Goal: Task Accomplishment & Management: Complete application form

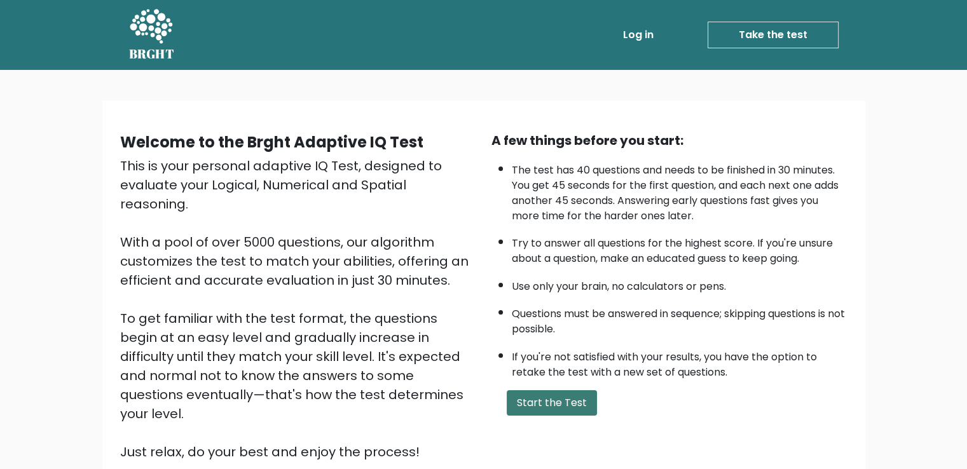
click at [574, 397] on button "Start the Test" at bounding box center [551, 402] width 90 height 25
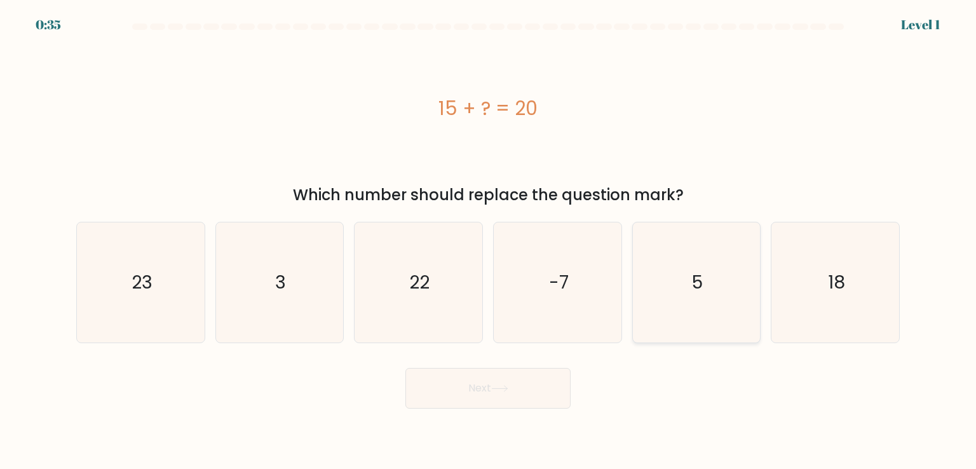
click at [732, 279] on icon "5" at bounding box center [696, 281] width 119 height 119
click at [489, 241] on input "e. 5" at bounding box center [488, 237] width 1 height 6
radio input "true"
click at [536, 393] on button "Next" at bounding box center [487, 388] width 165 height 41
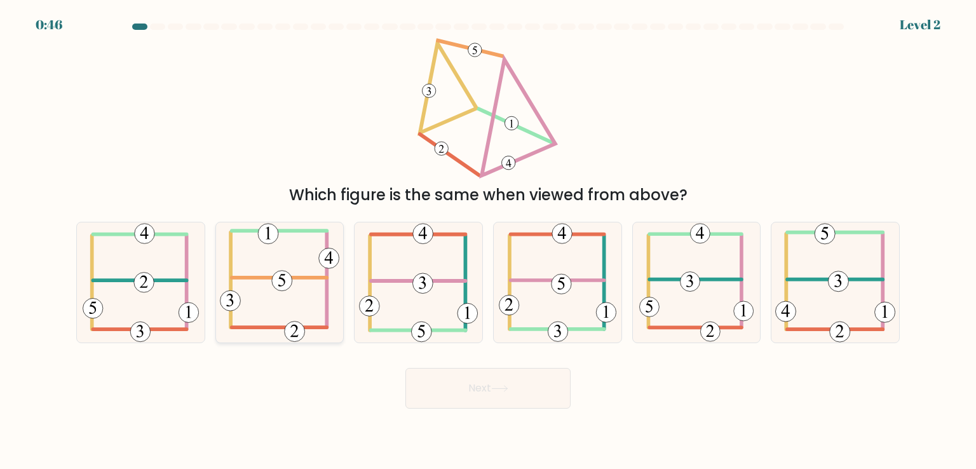
click at [310, 288] on icon at bounding box center [279, 281] width 119 height 119
click at [488, 241] on input "b." at bounding box center [488, 237] width 1 height 6
radio input "true"
click at [534, 384] on button "Next" at bounding box center [487, 388] width 165 height 41
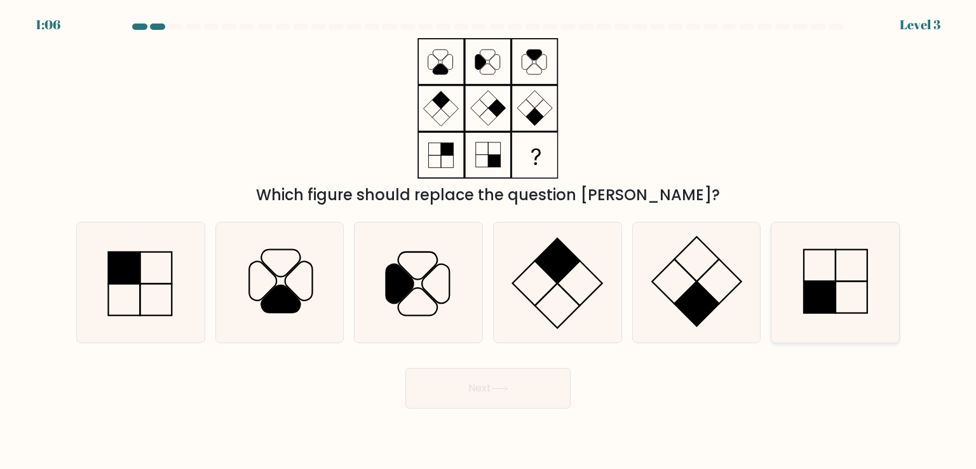
click at [834, 300] on rect at bounding box center [820, 298] width 32 height 32
click at [489, 241] on input "f." at bounding box center [488, 237] width 1 height 6
radio input "true"
click at [534, 390] on button "Next" at bounding box center [487, 388] width 165 height 41
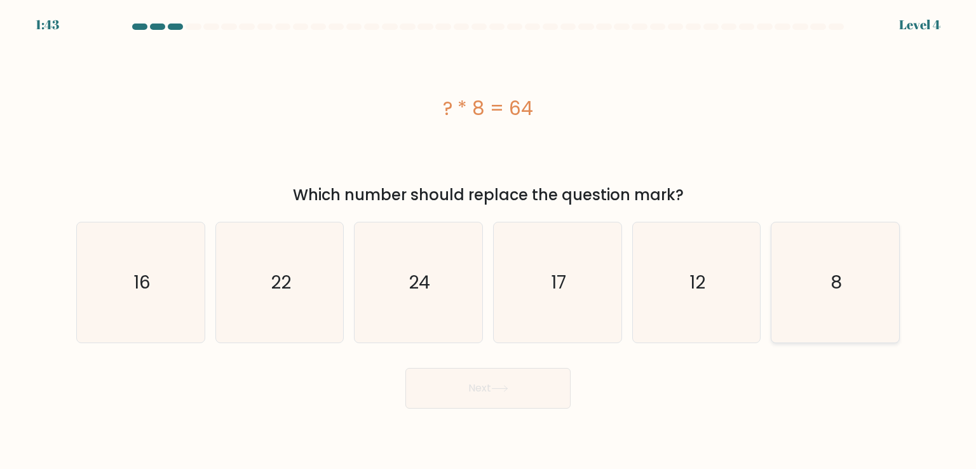
click at [841, 290] on text "8" at bounding box center [836, 281] width 11 height 25
click at [489, 241] on input "f. 8" at bounding box center [488, 237] width 1 height 6
radio input "true"
click at [521, 392] on button "Next" at bounding box center [487, 388] width 165 height 41
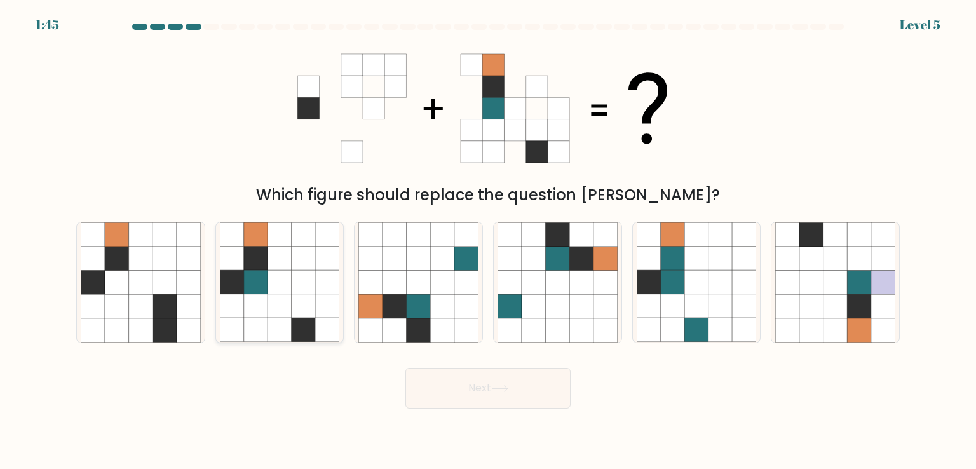
click at [287, 264] on icon at bounding box center [280, 259] width 24 height 24
click at [488, 241] on input "b." at bounding box center [488, 237] width 1 height 6
radio input "true"
click at [524, 399] on button "Next" at bounding box center [487, 388] width 165 height 41
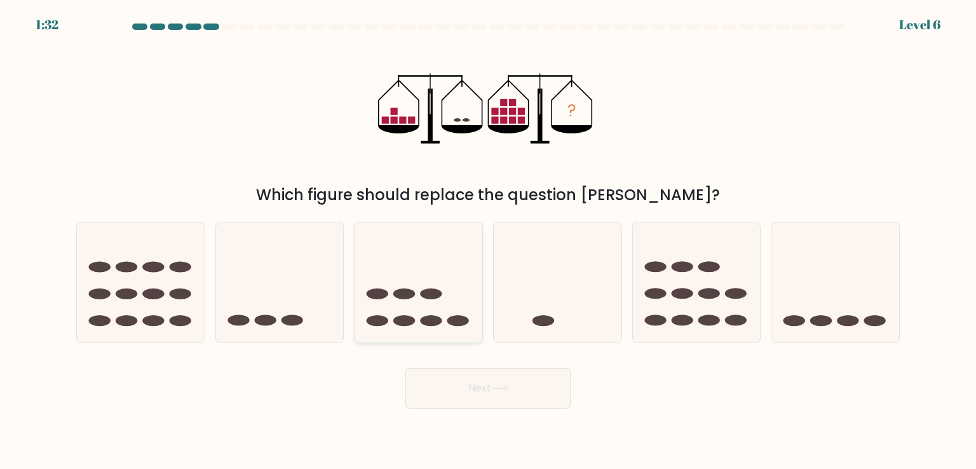
click at [433, 292] on ellipse at bounding box center [431, 293] width 22 height 11
click at [488, 241] on input "c." at bounding box center [488, 237] width 1 height 6
radio input "true"
click at [542, 389] on button "Next" at bounding box center [487, 388] width 165 height 41
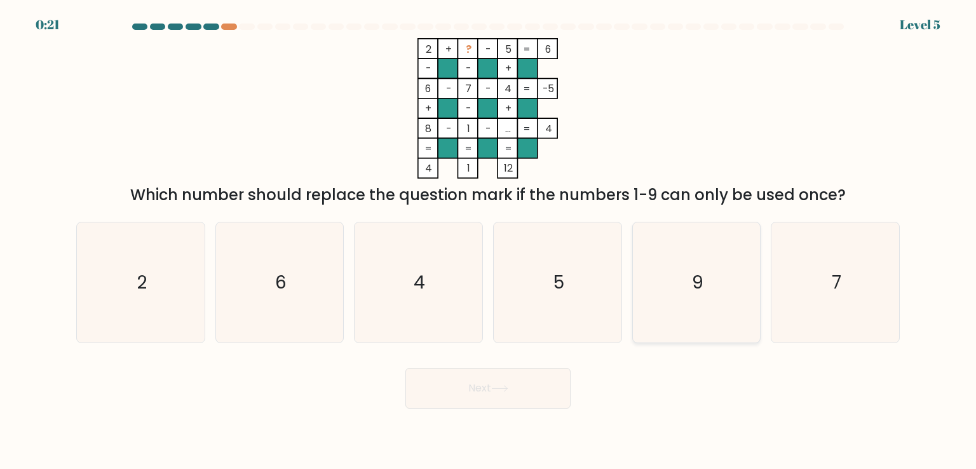
click at [731, 271] on icon "9" at bounding box center [696, 281] width 119 height 119
click at [489, 241] on input "e. 9" at bounding box center [488, 237] width 1 height 6
radio input "true"
click at [543, 390] on button "Next" at bounding box center [487, 388] width 165 height 41
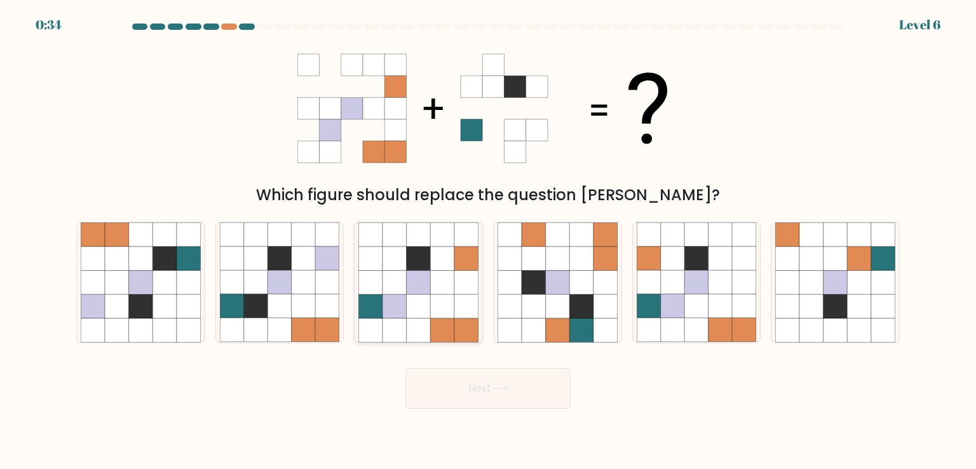
click at [444, 278] on icon at bounding box center [442, 283] width 24 height 24
click at [488, 241] on input "c." at bounding box center [488, 237] width 1 height 6
radio input "true"
click at [548, 398] on button "Next" at bounding box center [487, 388] width 165 height 41
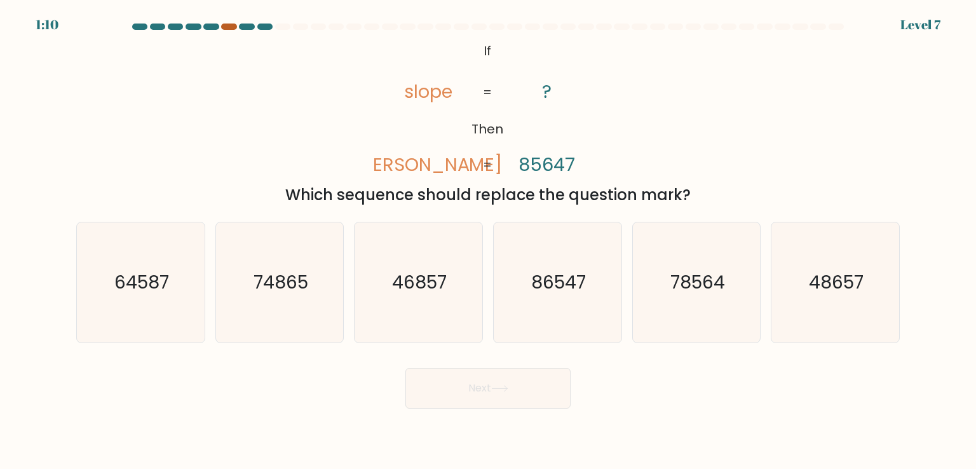
click at [229, 27] on div at bounding box center [228, 27] width 15 height 6
click at [696, 275] on text "78564" at bounding box center [697, 281] width 55 height 25
click at [489, 241] on input "e. 78564" at bounding box center [488, 237] width 1 height 6
radio input "true"
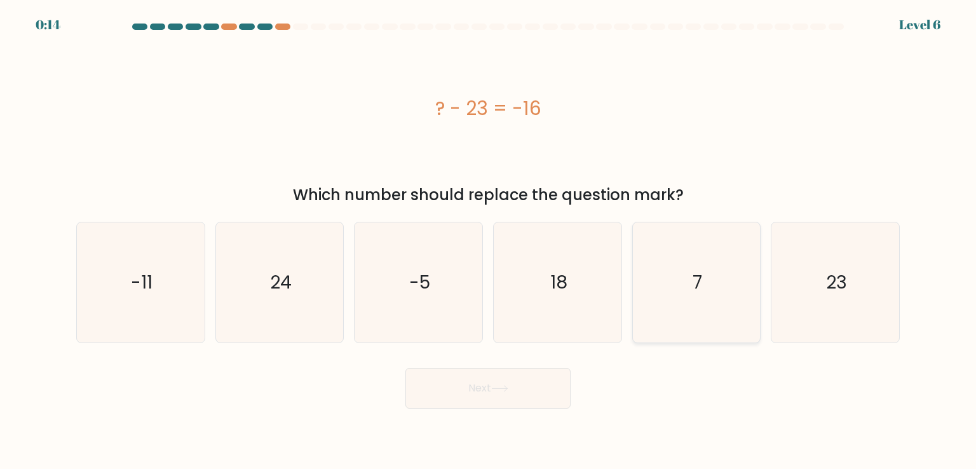
click at [723, 299] on icon "7" at bounding box center [696, 281] width 119 height 119
click at [489, 241] on input "e. 7" at bounding box center [488, 237] width 1 height 6
radio input "true"
click at [508, 394] on button "Next" at bounding box center [487, 388] width 165 height 41
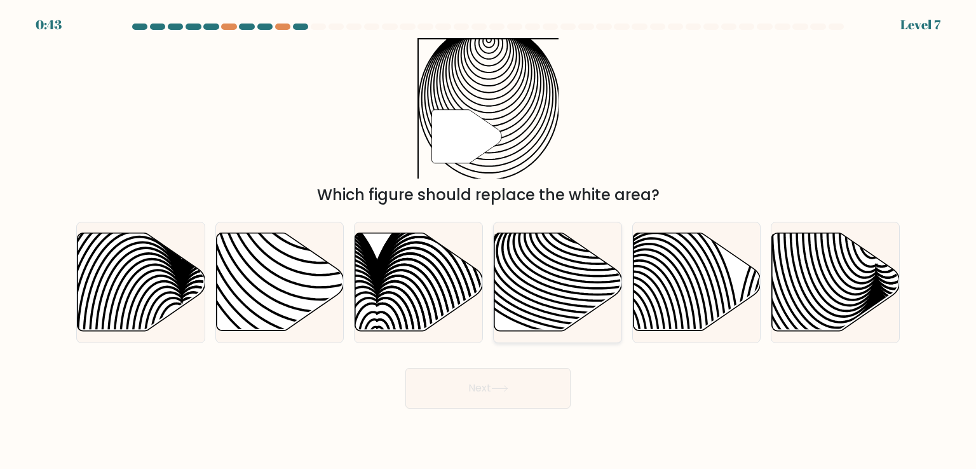
click at [548, 256] on icon at bounding box center [558, 282] width 128 height 98
click at [489, 241] on input "d." at bounding box center [488, 237] width 1 height 6
radio input "true"
click at [492, 385] on button "Next" at bounding box center [487, 388] width 165 height 41
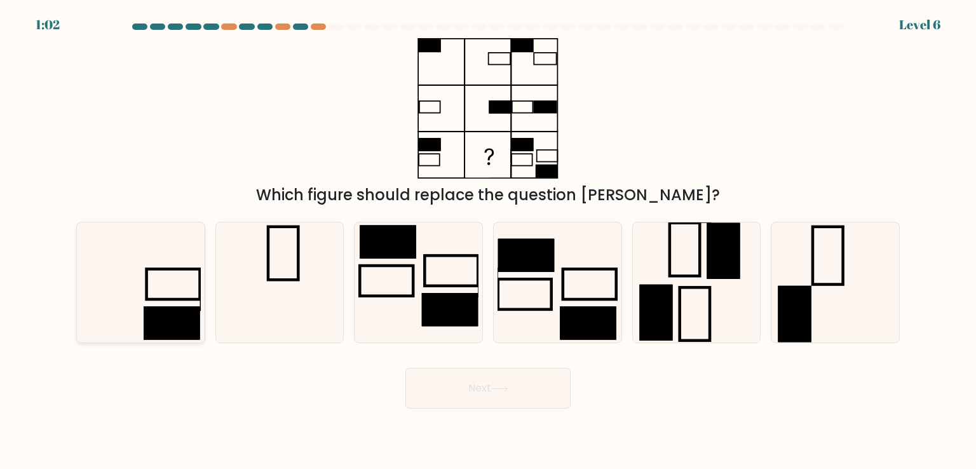
click at [148, 308] on rect at bounding box center [172, 322] width 56 height 33
click at [488, 241] on input "a." at bounding box center [488, 237] width 1 height 6
radio input "true"
click at [483, 390] on button "Next" at bounding box center [487, 388] width 165 height 41
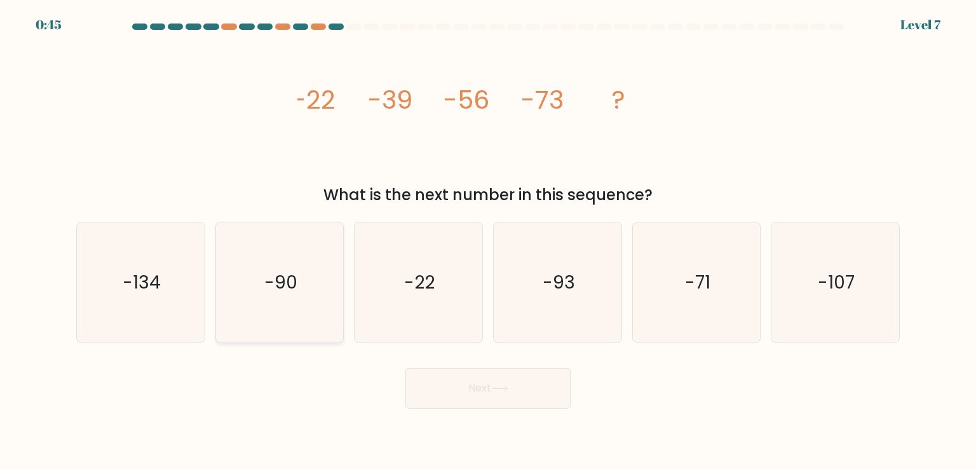
click at [313, 267] on icon "-90" at bounding box center [279, 281] width 119 height 119
click at [488, 241] on input "b. -90" at bounding box center [488, 237] width 1 height 6
radio input "true"
click at [442, 377] on button "Next" at bounding box center [487, 388] width 165 height 41
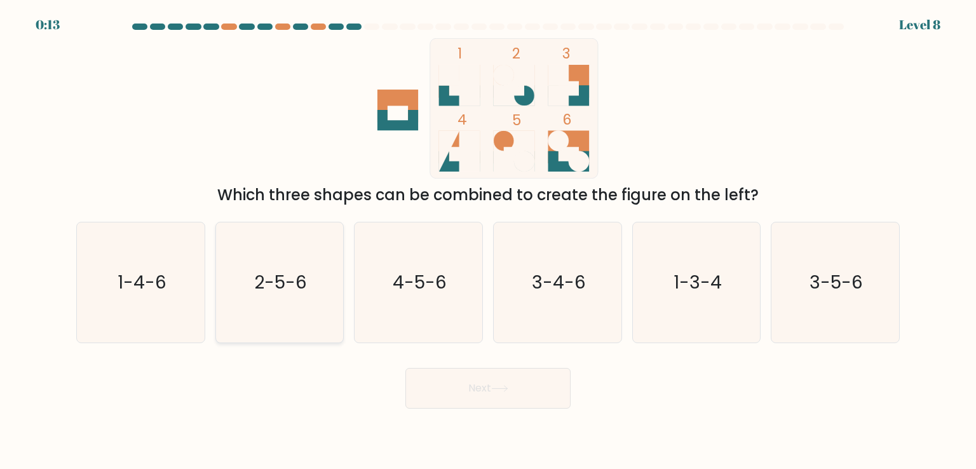
click at [328, 270] on icon "2-5-6" at bounding box center [279, 281] width 119 height 119
click at [488, 241] on input "b. 2-5-6" at bounding box center [488, 237] width 1 height 6
radio input "true"
click at [447, 374] on button "Next" at bounding box center [487, 388] width 165 height 41
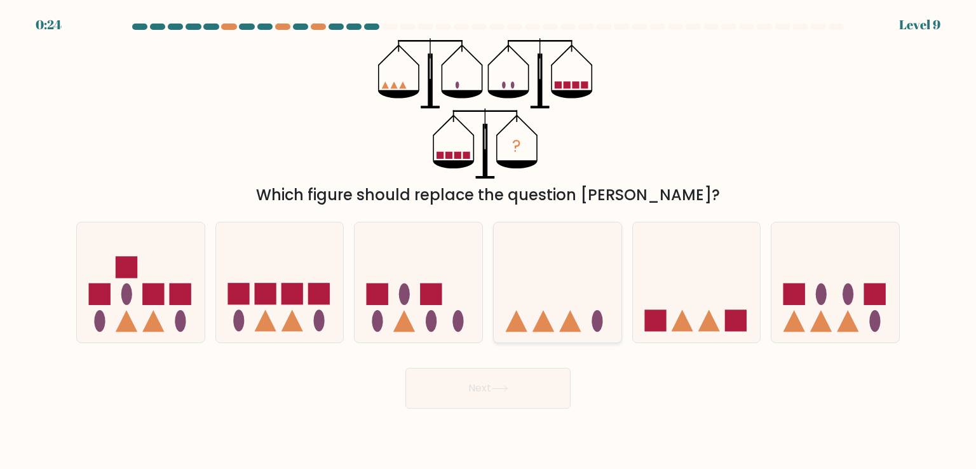
click at [552, 308] on icon at bounding box center [558, 281] width 128 height 105
click at [489, 241] on input "d." at bounding box center [488, 237] width 1 height 6
radio input "true"
click at [521, 391] on button "Next" at bounding box center [487, 388] width 165 height 41
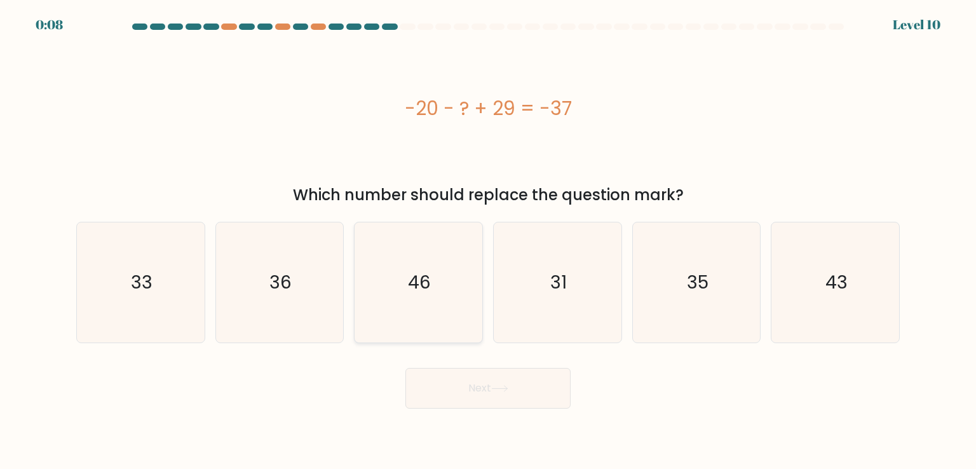
click at [435, 312] on icon "46" at bounding box center [417, 281] width 119 height 119
click at [488, 241] on input "c. 46" at bounding box center [488, 237] width 1 height 6
radio input "true"
click at [468, 377] on button "Next" at bounding box center [487, 388] width 165 height 41
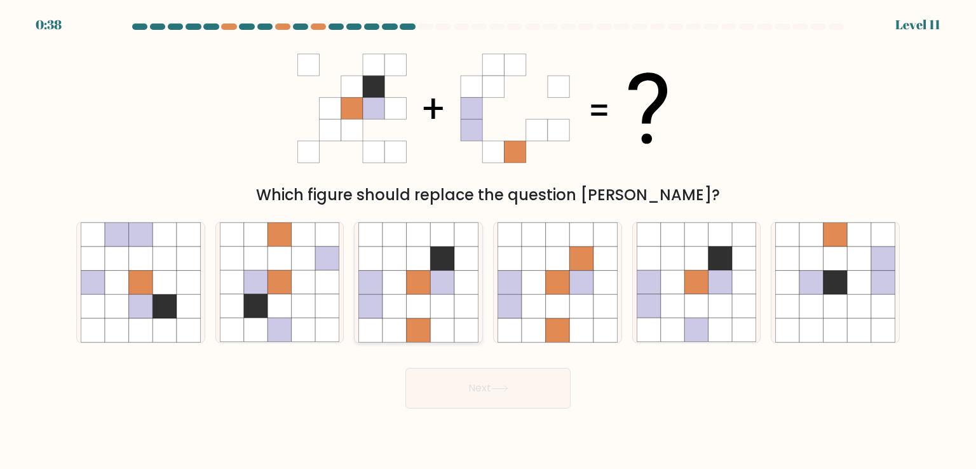
click at [442, 275] on icon at bounding box center [442, 283] width 24 height 24
click at [488, 241] on input "c." at bounding box center [488, 237] width 1 height 6
radio input "true"
click at [477, 379] on button "Next" at bounding box center [487, 388] width 165 height 41
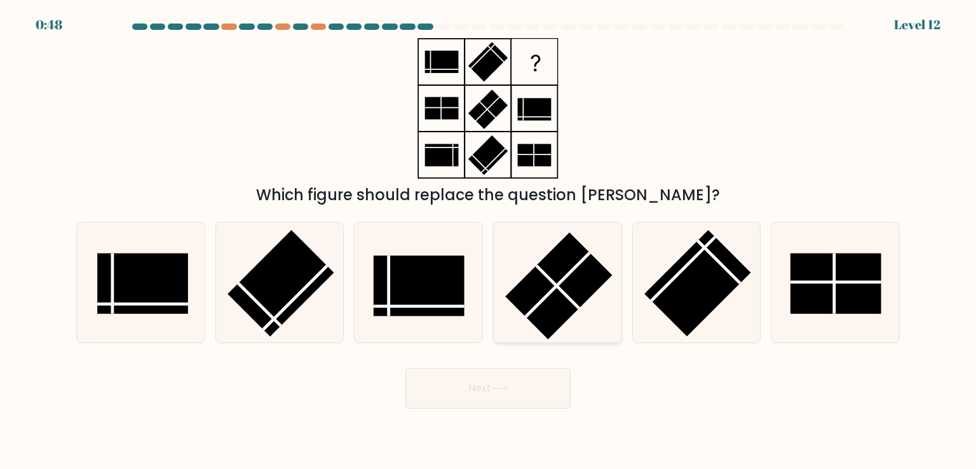
click at [586, 264] on rect at bounding box center [558, 286] width 107 height 107
click at [489, 241] on input "d." at bounding box center [488, 237] width 1 height 6
radio input "true"
click at [492, 395] on button "Next" at bounding box center [487, 388] width 165 height 41
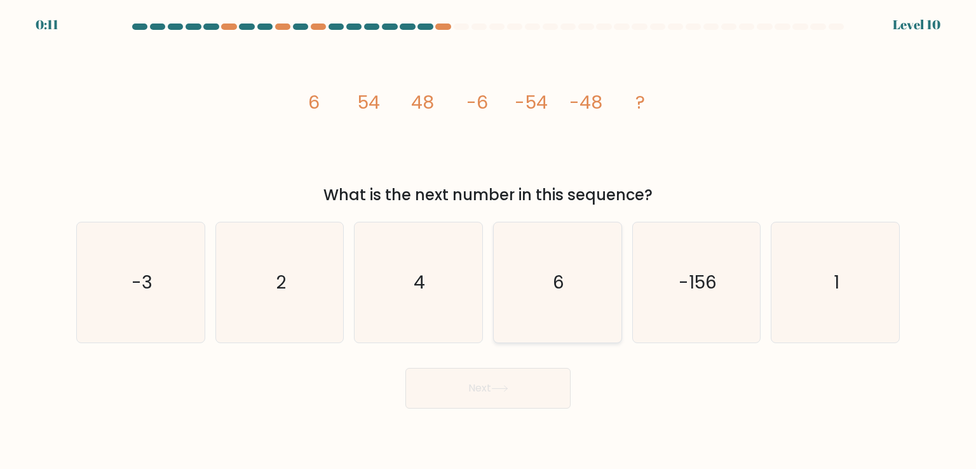
click at [572, 264] on icon "6" at bounding box center [557, 281] width 119 height 119
click at [489, 241] on input "d. 6" at bounding box center [488, 237] width 1 height 6
radio input "true"
click at [503, 391] on icon at bounding box center [499, 388] width 17 height 7
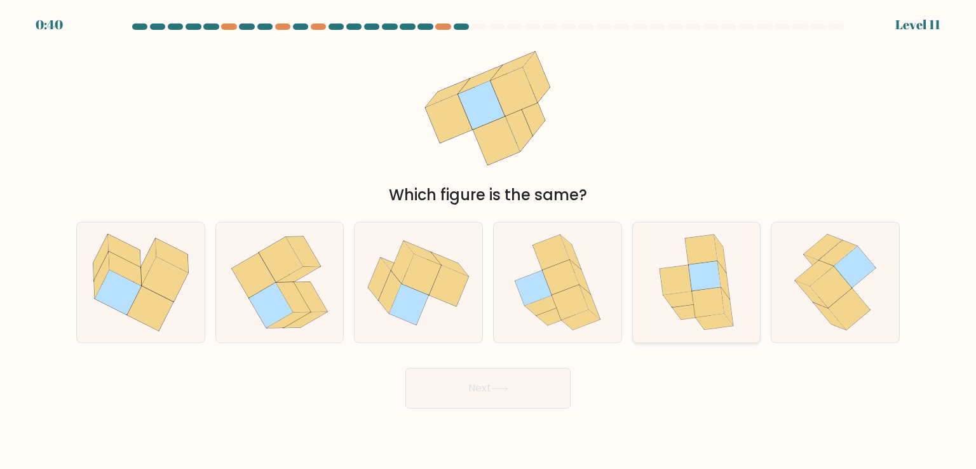
click at [684, 273] on icon at bounding box center [676, 281] width 32 height 30
click at [489, 241] on input "e." at bounding box center [488, 237] width 1 height 6
radio input "true"
click at [507, 388] on icon at bounding box center [499, 389] width 15 height 6
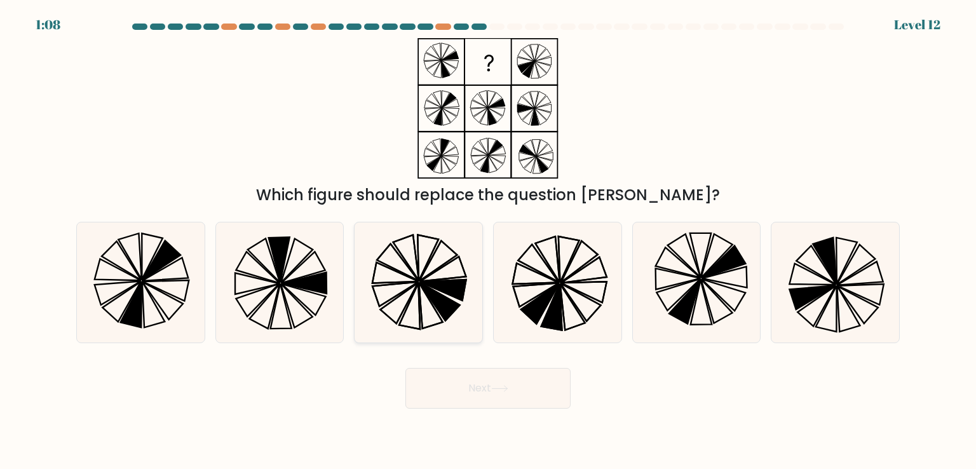
click at [432, 267] on icon at bounding box center [417, 281] width 119 height 119
click at [488, 241] on input "c." at bounding box center [488, 237] width 1 height 6
radio input "true"
click at [503, 387] on icon at bounding box center [499, 388] width 17 height 7
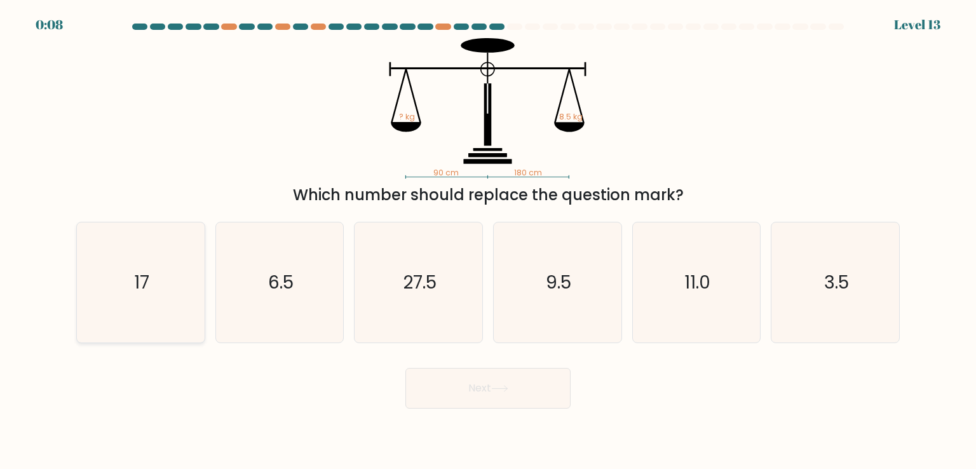
click at [168, 288] on icon "17" at bounding box center [140, 281] width 119 height 119
click at [488, 241] on input "a. 17" at bounding box center [488, 237] width 1 height 6
radio input "true"
click at [465, 384] on button "Next" at bounding box center [487, 388] width 165 height 41
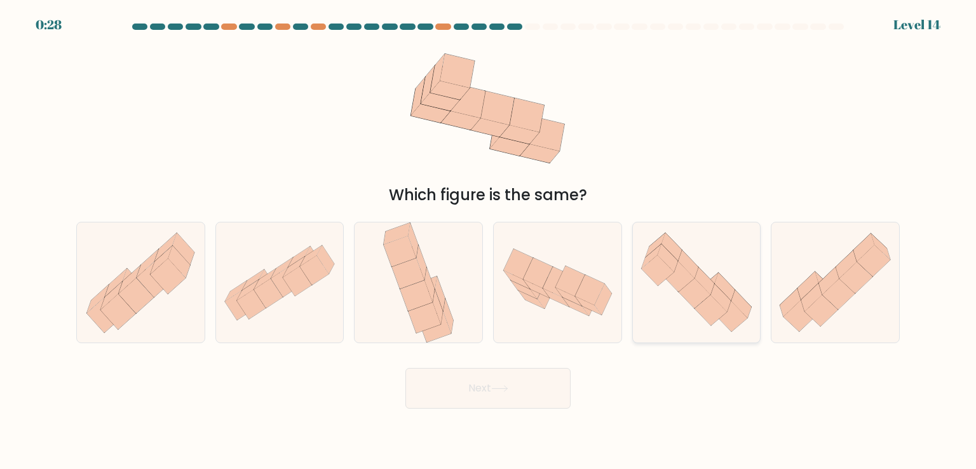
click at [660, 270] on icon at bounding box center [657, 270] width 32 height 31
click at [489, 241] on input "e." at bounding box center [488, 237] width 1 height 6
radio input "true"
click at [532, 400] on button "Next" at bounding box center [487, 388] width 165 height 41
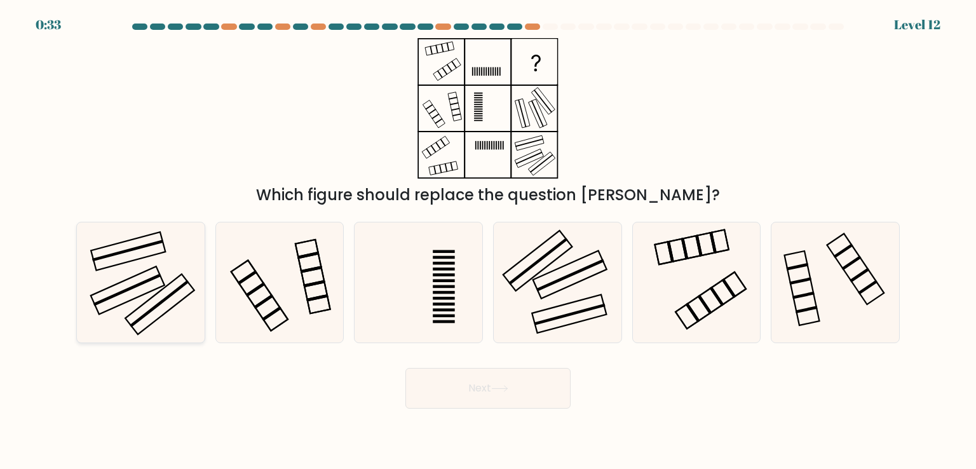
click at [149, 280] on rect at bounding box center [127, 290] width 68 height 32
click at [488, 241] on input "a." at bounding box center [488, 237] width 1 height 6
radio input "true"
click at [477, 381] on button "Next" at bounding box center [487, 388] width 165 height 41
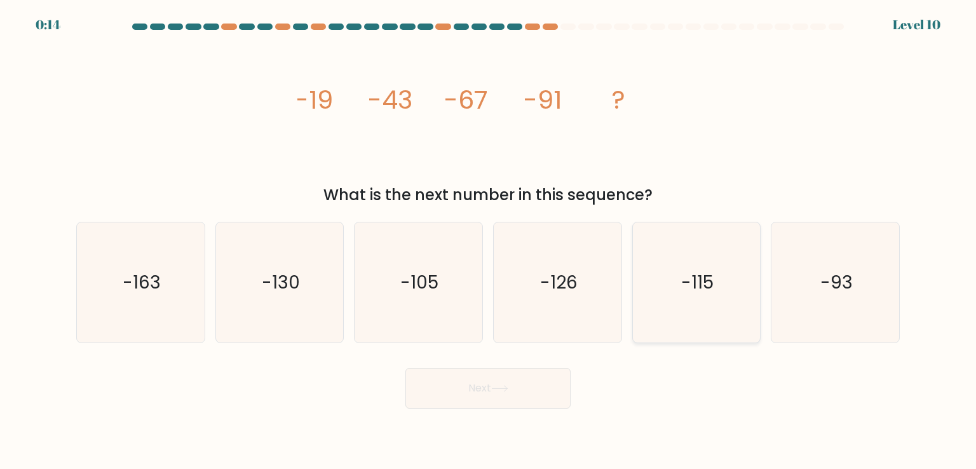
click at [700, 290] on text "-115" at bounding box center [697, 281] width 32 height 25
click at [489, 241] on input "e. -115" at bounding box center [488, 237] width 1 height 6
radio input "true"
click at [506, 378] on button "Next" at bounding box center [487, 388] width 165 height 41
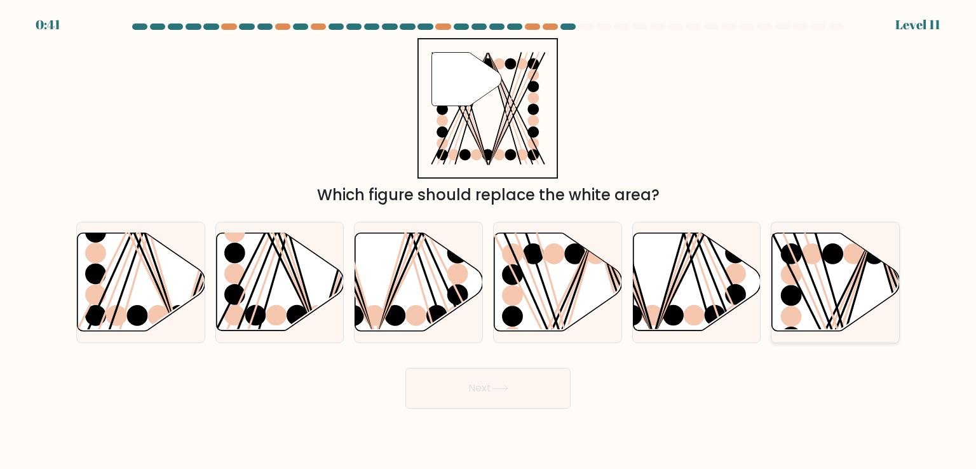
click at [850, 278] on icon at bounding box center [836, 282] width 128 height 98
click at [489, 241] on input "f." at bounding box center [488, 237] width 1 height 6
radio input "true"
click at [513, 400] on button "Next" at bounding box center [487, 388] width 165 height 41
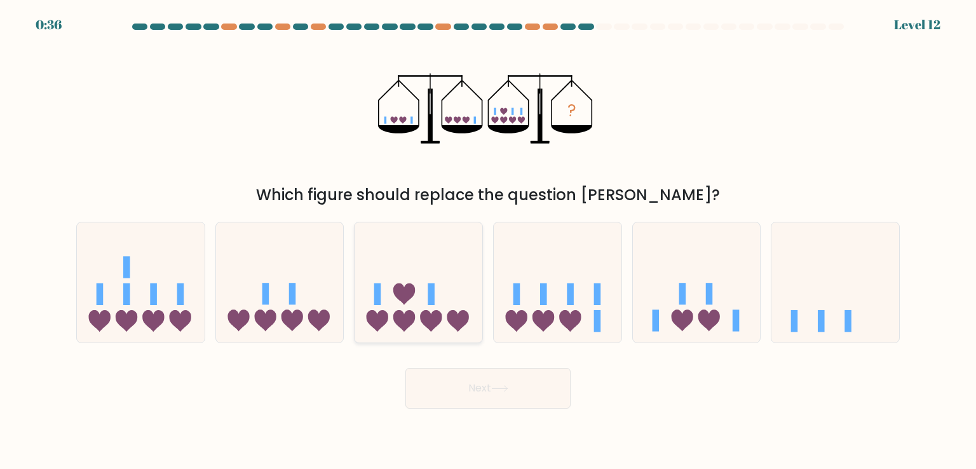
click at [426, 280] on icon at bounding box center [419, 281] width 128 height 105
click at [488, 241] on input "c." at bounding box center [488, 237] width 1 height 6
radio input "true"
click at [494, 375] on button "Next" at bounding box center [487, 388] width 165 height 41
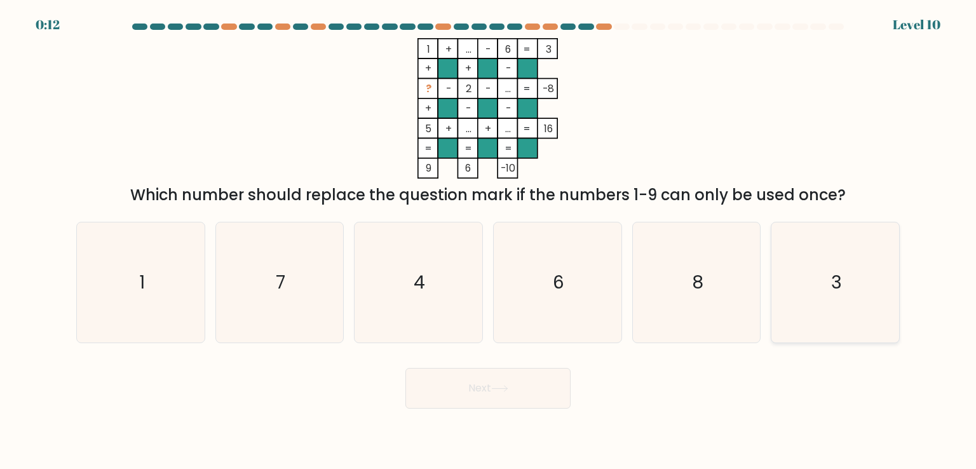
click at [818, 239] on icon "3" at bounding box center [834, 281] width 119 height 119
click at [489, 239] on input "f. 3" at bounding box center [488, 237] width 1 height 6
radio input "true"
click at [512, 388] on button "Next" at bounding box center [487, 388] width 165 height 41
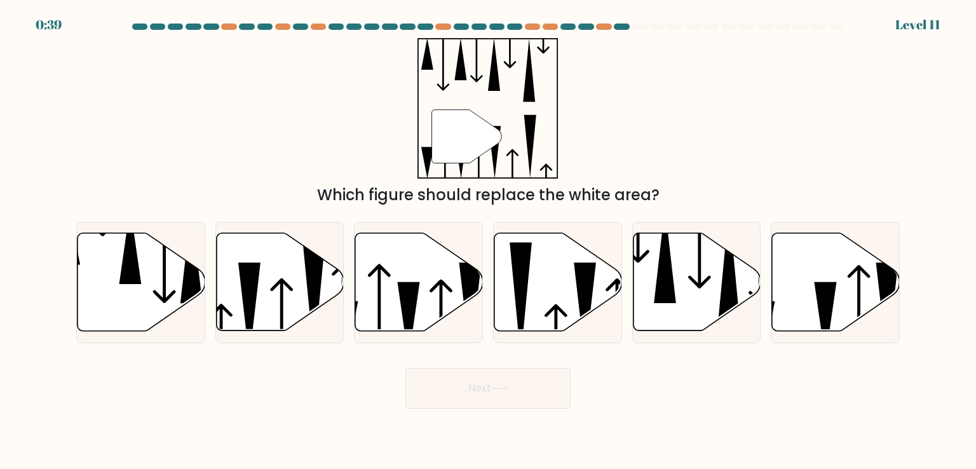
click at [769, 332] on div "f." at bounding box center [835, 282] width 139 height 121
click at [782, 322] on icon at bounding box center [836, 282] width 128 height 98
click at [489, 241] on input "f." at bounding box center [488, 237] width 1 height 6
radio input "true"
click at [517, 386] on button "Next" at bounding box center [487, 388] width 165 height 41
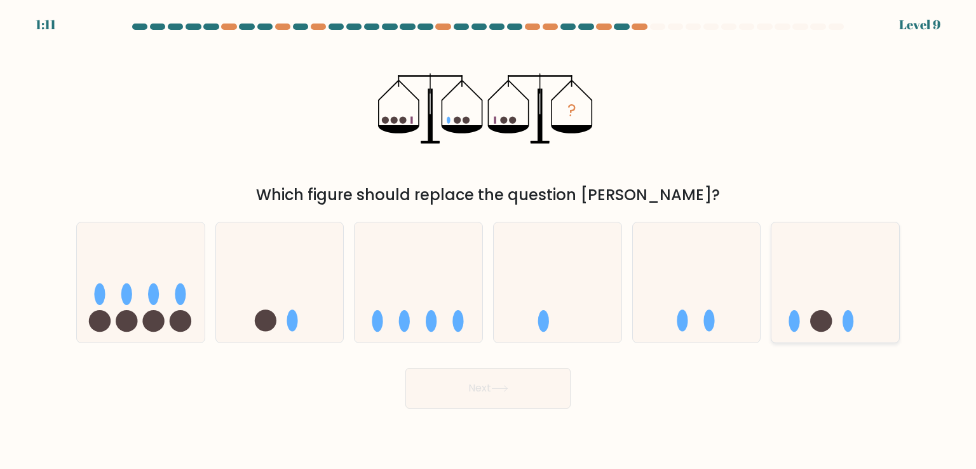
click at [844, 285] on icon at bounding box center [835, 281] width 128 height 105
click at [489, 241] on input "f." at bounding box center [488, 237] width 1 height 6
radio input "true"
click at [545, 378] on button "Next" at bounding box center [487, 388] width 165 height 41
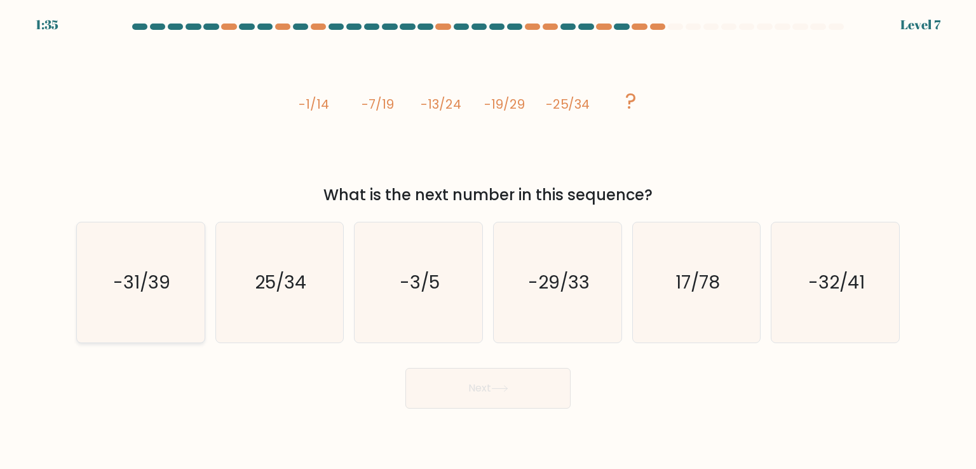
click at [142, 313] on icon "-31/39" at bounding box center [140, 281] width 119 height 119
click at [488, 241] on input "a. -31/39" at bounding box center [488, 237] width 1 height 6
radio input "true"
click at [460, 367] on div "Next" at bounding box center [488, 383] width 839 height 50
click at [458, 374] on button "Next" at bounding box center [487, 388] width 165 height 41
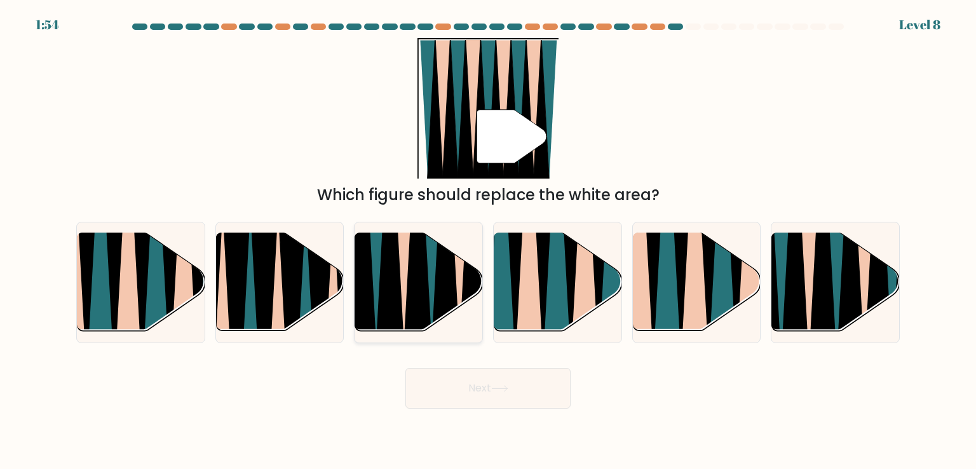
click at [379, 266] on icon at bounding box center [377, 233] width 28 height 255
click at [488, 241] on input "c." at bounding box center [488, 237] width 1 height 6
radio input "true"
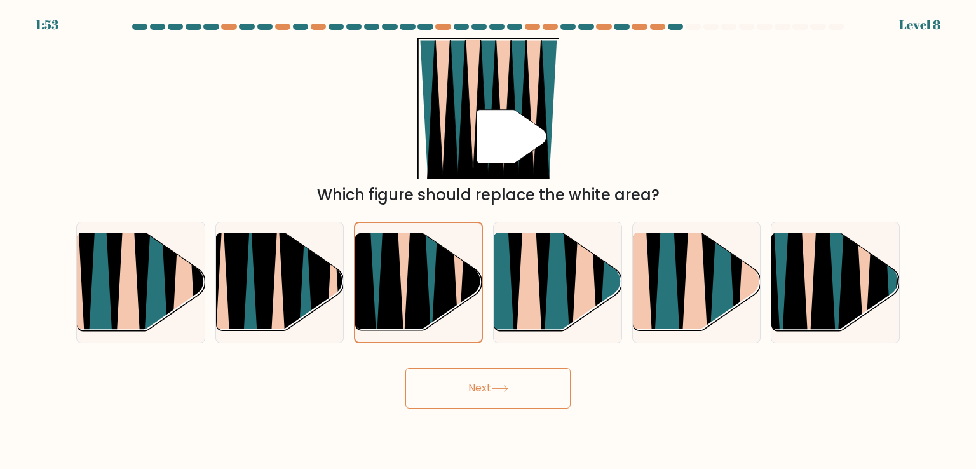
click at [477, 379] on button "Next" at bounding box center [487, 388] width 165 height 41
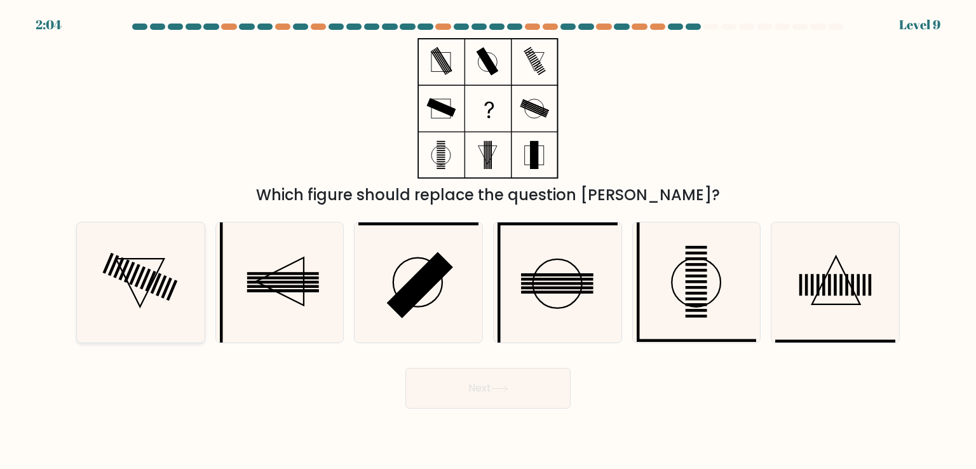
click at [154, 257] on icon at bounding box center [140, 281] width 119 height 119
click at [488, 241] on input "a." at bounding box center [488, 237] width 1 height 6
radio input "true"
click at [454, 385] on button "Next" at bounding box center [487, 388] width 165 height 41
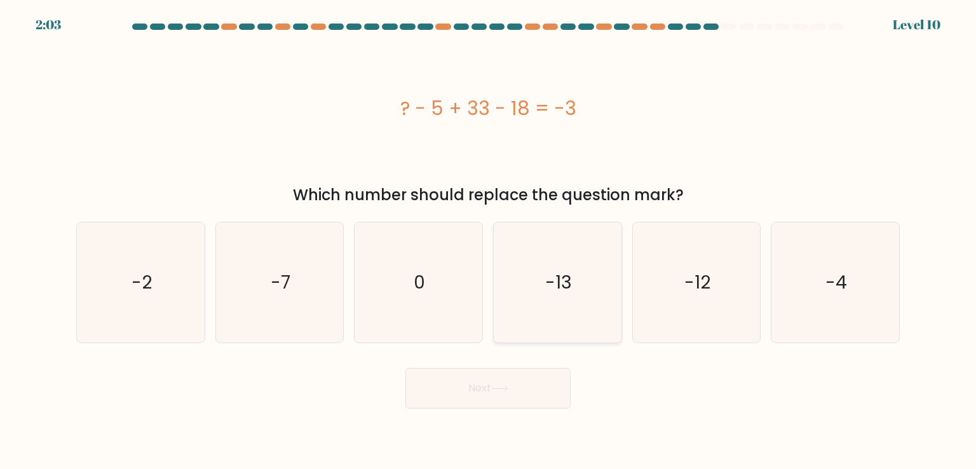
click at [569, 273] on text "-13" at bounding box center [558, 281] width 27 height 25
click at [489, 241] on input "d. -13" at bounding box center [488, 237] width 1 height 6
radio input "true"
click at [480, 372] on button "Next" at bounding box center [487, 388] width 165 height 41
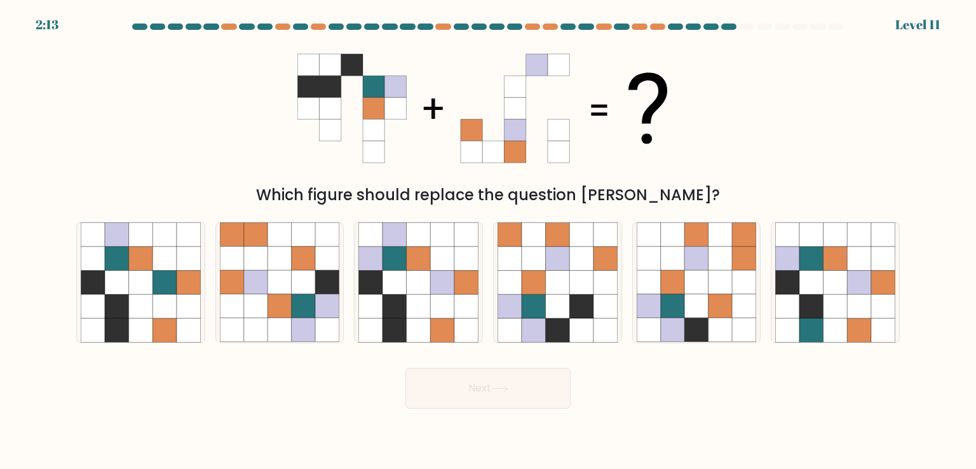
click at [483, 327] on div "c." at bounding box center [418, 282] width 139 height 121
click at [456, 318] on icon at bounding box center [466, 330] width 24 height 24
click at [488, 241] on input "c." at bounding box center [488, 237] width 1 height 6
radio input "true"
click at [478, 379] on button "Next" at bounding box center [487, 388] width 165 height 41
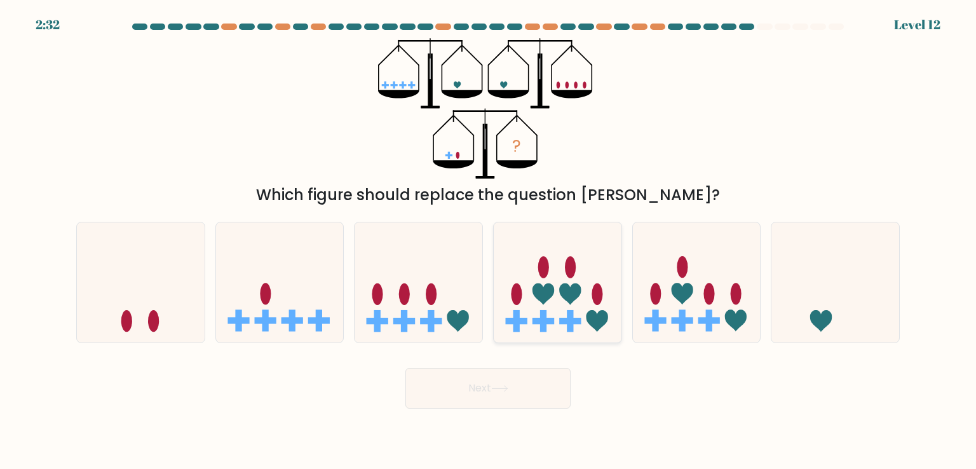
click at [594, 305] on icon at bounding box center [558, 281] width 128 height 105
click at [489, 241] on input "d." at bounding box center [488, 237] width 1 height 6
radio input "true"
click at [524, 382] on button "Next" at bounding box center [487, 388] width 165 height 41
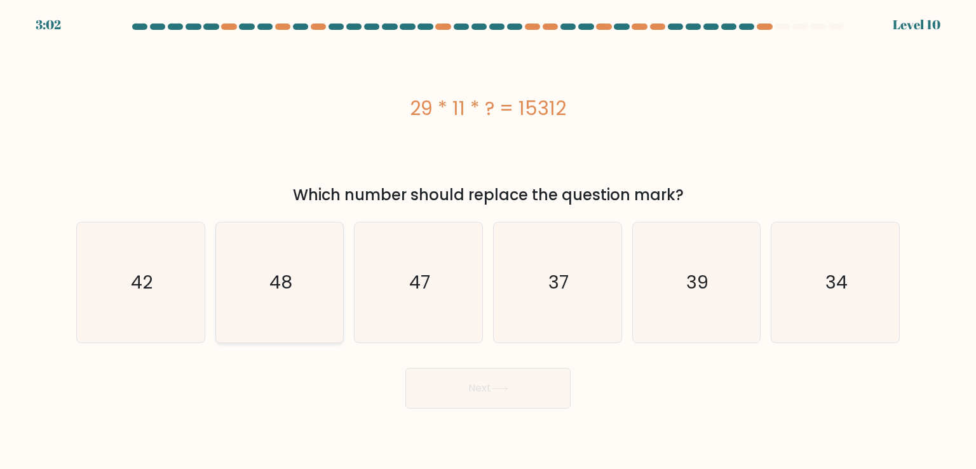
click at [306, 277] on icon "48" at bounding box center [279, 281] width 119 height 119
click at [488, 241] on input "b. 48" at bounding box center [488, 237] width 1 height 6
radio input "true"
click at [489, 375] on button "Next" at bounding box center [487, 388] width 165 height 41
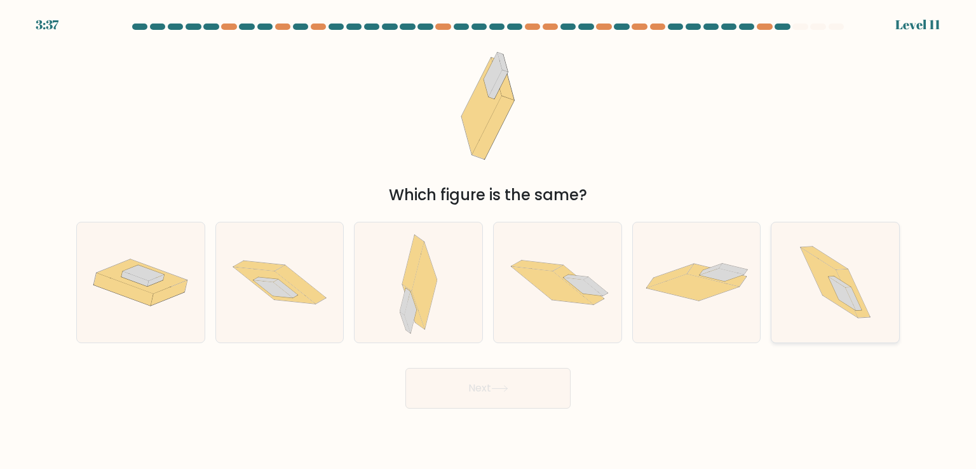
click at [837, 268] on icon at bounding box center [824, 258] width 46 height 23
click at [489, 241] on input "f." at bounding box center [488, 237] width 1 height 6
radio input "true"
click at [542, 381] on button "Next" at bounding box center [487, 388] width 165 height 41
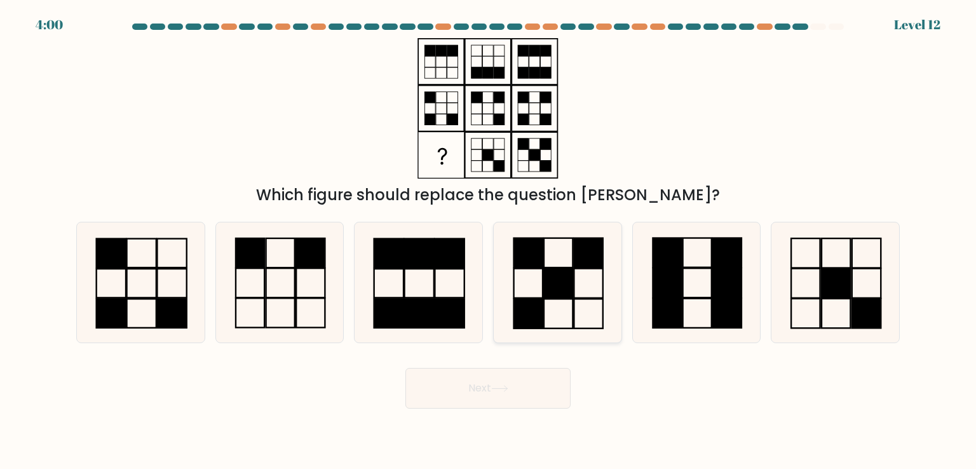
click at [588, 275] on icon at bounding box center [557, 281] width 119 height 119
click at [489, 241] on input "d." at bounding box center [488, 237] width 1 height 6
radio input "true"
click at [490, 384] on button "Next" at bounding box center [487, 388] width 165 height 41
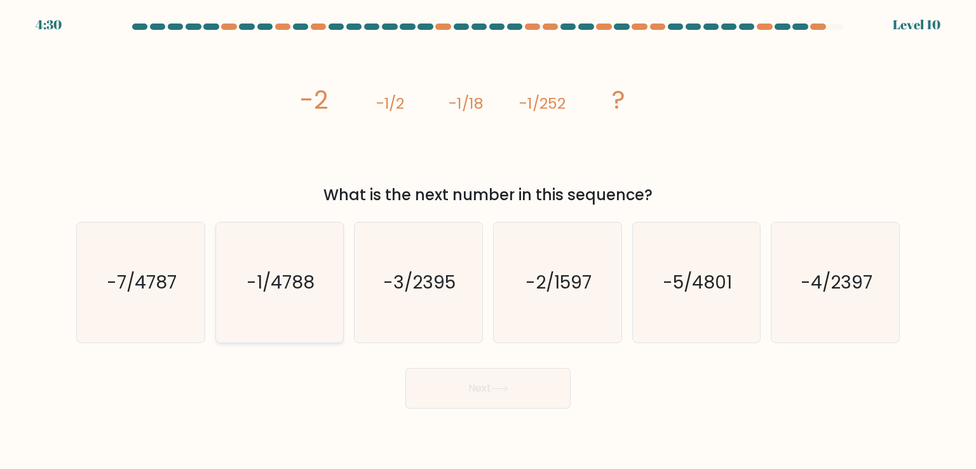
click at [308, 290] on text "-1/4788" at bounding box center [281, 281] width 68 height 25
click at [488, 241] on input "b. -1/4788" at bounding box center [488, 237] width 1 height 6
radio input "true"
click at [473, 389] on button "Next" at bounding box center [487, 388] width 165 height 41
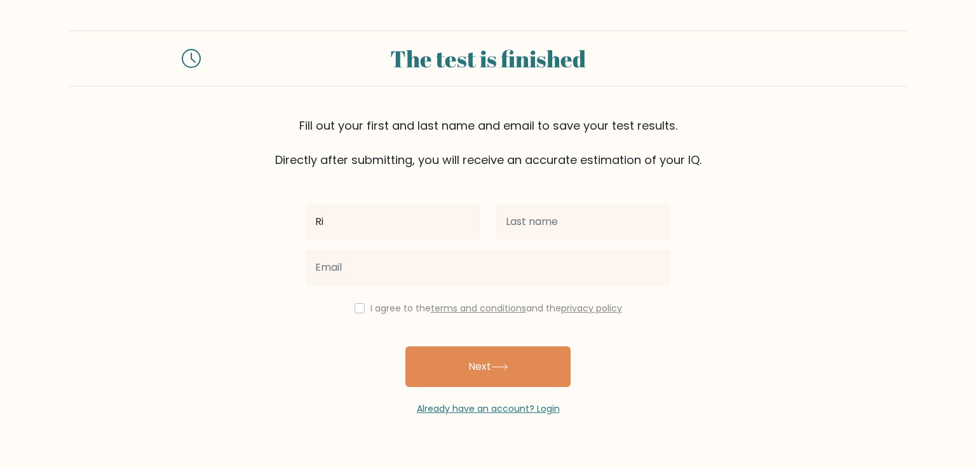
type input "Rizanna"
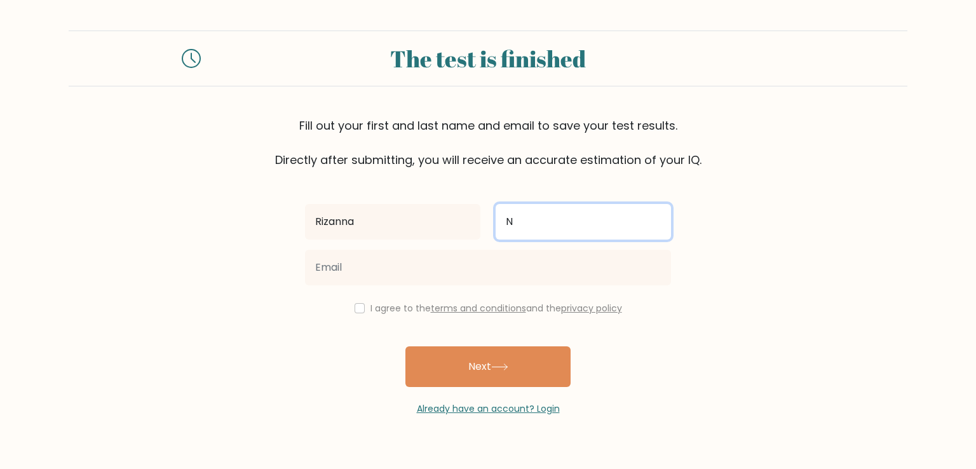
type input "Narag"
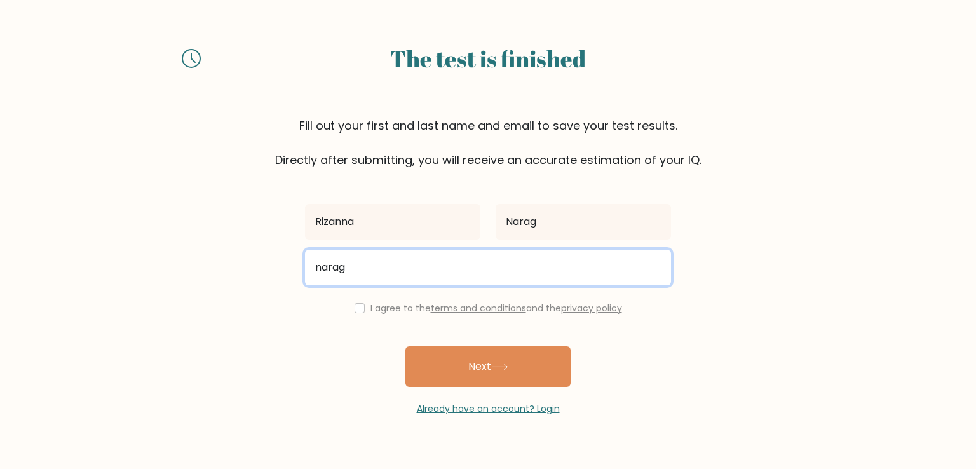
type input "naragrizanna11@gmail.com"
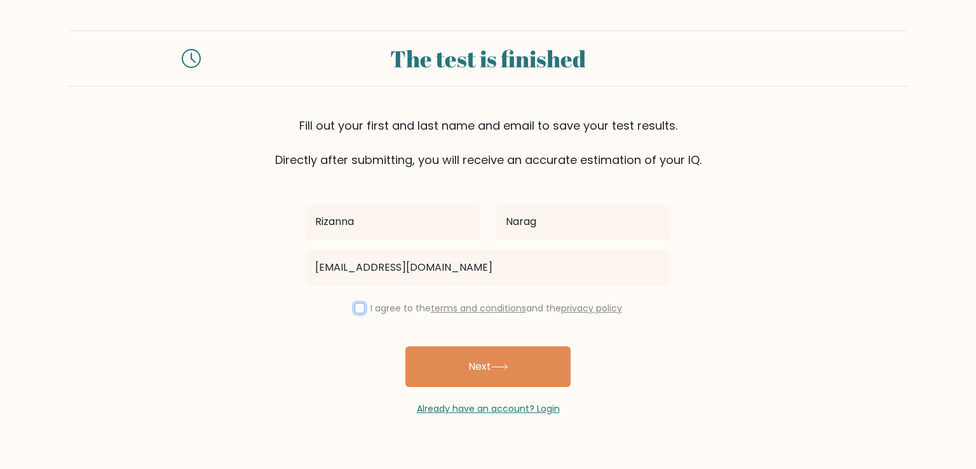
click at [356, 310] on input "checkbox" at bounding box center [360, 308] width 10 height 10
checkbox input "true"
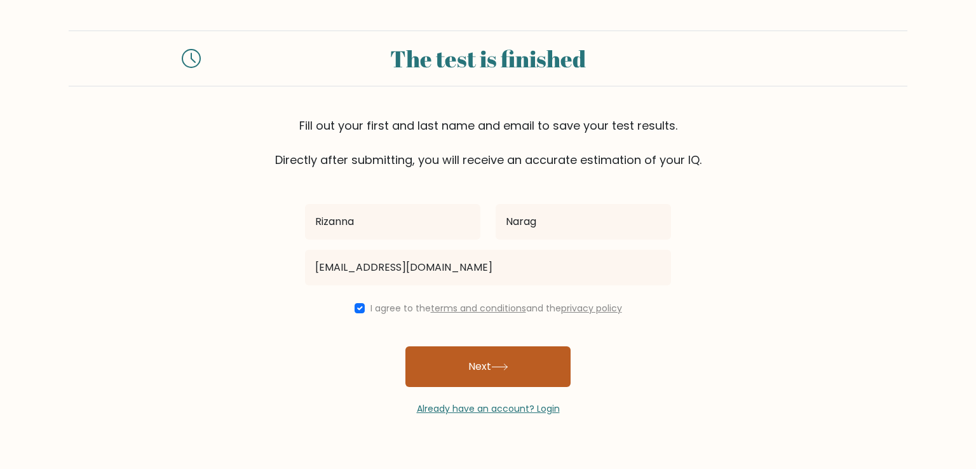
click at [498, 364] on icon at bounding box center [499, 366] width 17 height 7
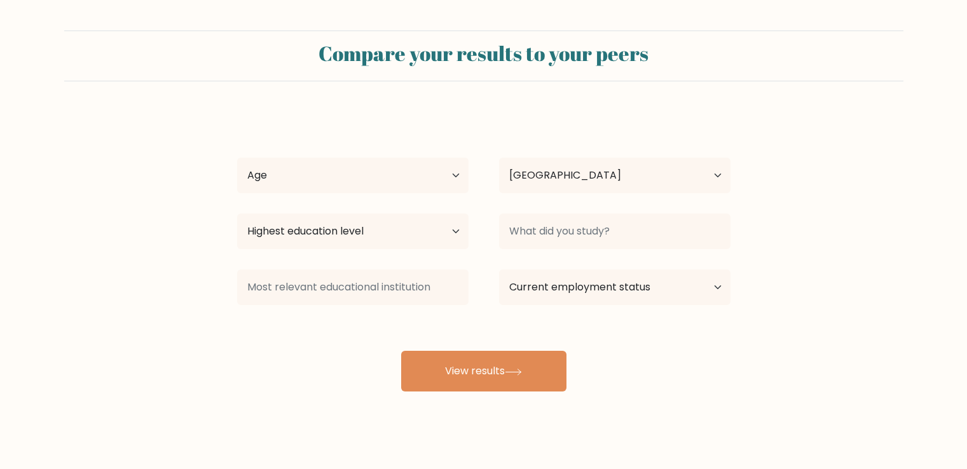
select select "PH"
click at [417, 172] on select "Age Under [DEMOGRAPHIC_DATA] [DEMOGRAPHIC_DATA] [DEMOGRAPHIC_DATA] [DEMOGRAPHIC…" at bounding box center [352, 176] width 231 height 36
select select "25_34"
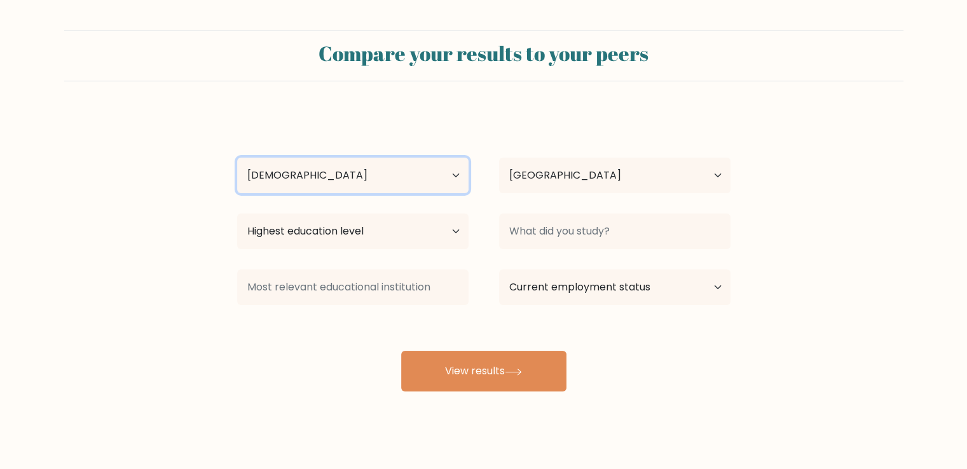
click at [237, 158] on select "Age Under [DEMOGRAPHIC_DATA] [DEMOGRAPHIC_DATA] [DEMOGRAPHIC_DATA] [DEMOGRAPHIC…" at bounding box center [352, 176] width 231 height 36
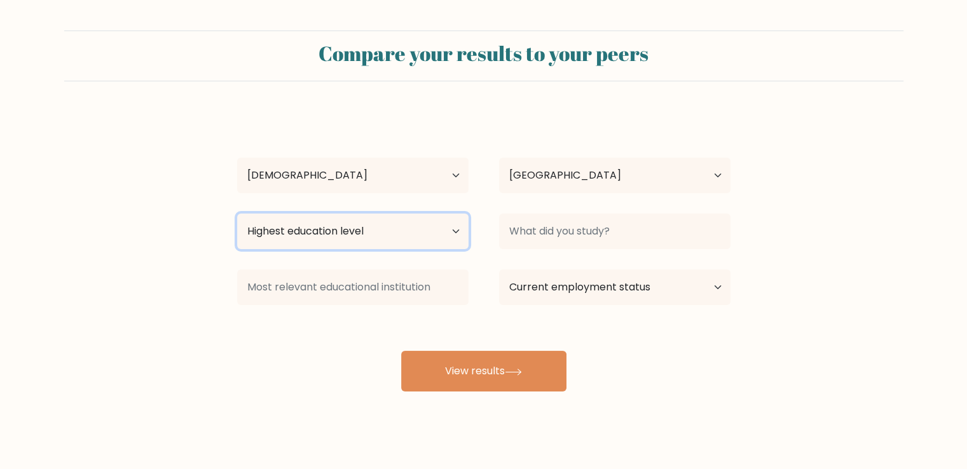
click at [411, 234] on select "Highest education level No schooling Primary Lower Secondary Upper Secondary Oc…" at bounding box center [352, 232] width 231 height 36
select select "bachelors_degree"
click at [237, 214] on select "Highest education level No schooling Primary Lower Secondary Upper Secondary Oc…" at bounding box center [352, 232] width 231 height 36
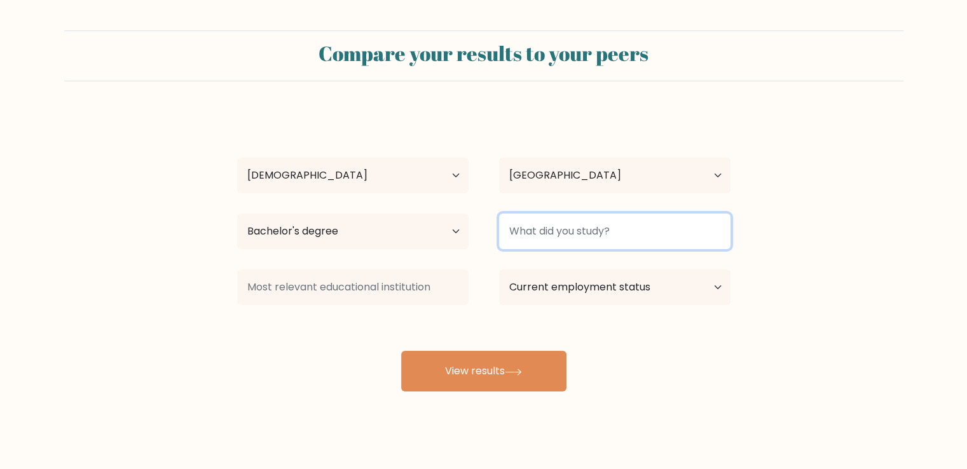
click at [588, 240] on input at bounding box center [614, 232] width 231 height 36
type input "a"
type input "Mass Co"
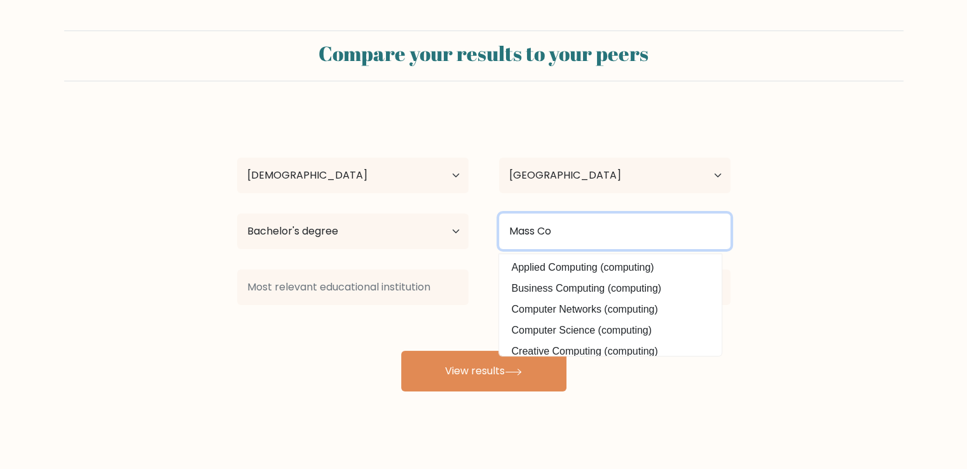
drag, startPoint x: 638, startPoint y: 232, endPoint x: 480, endPoint y: 236, distance: 157.6
click at [480, 236] on div "Highest education level No schooling Primary Lower Secondary Upper Secondary Oc…" at bounding box center [484, 231] width 524 height 46
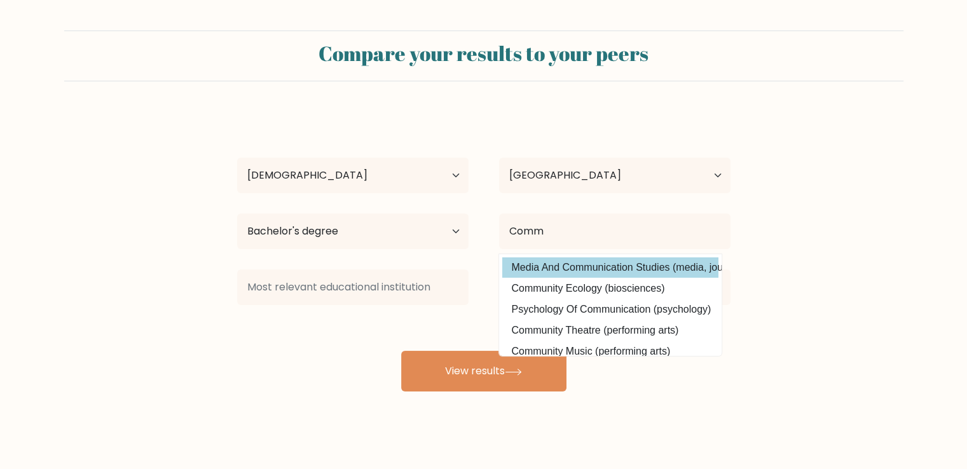
click at [646, 264] on option "Media And Communication Studies (media, journalism and communications)" at bounding box center [610, 267] width 216 height 20
type input "Media And Communication Studies"
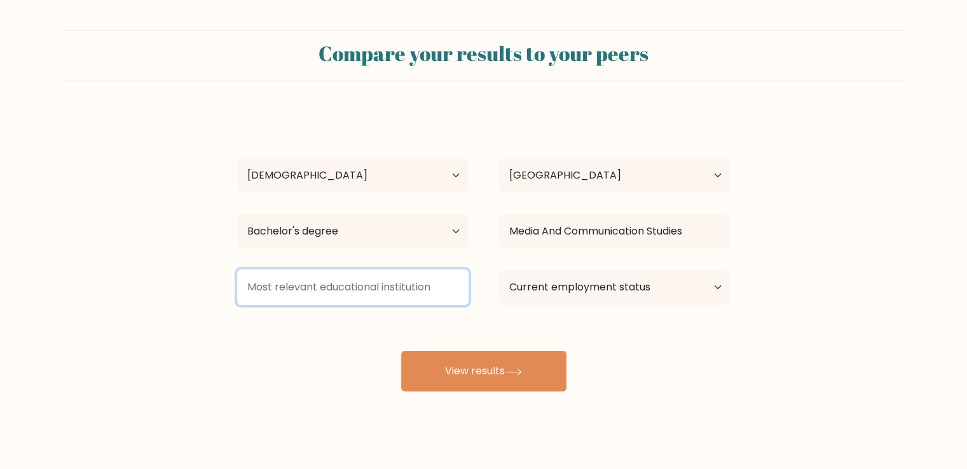
click at [386, 283] on input at bounding box center [352, 287] width 231 height 36
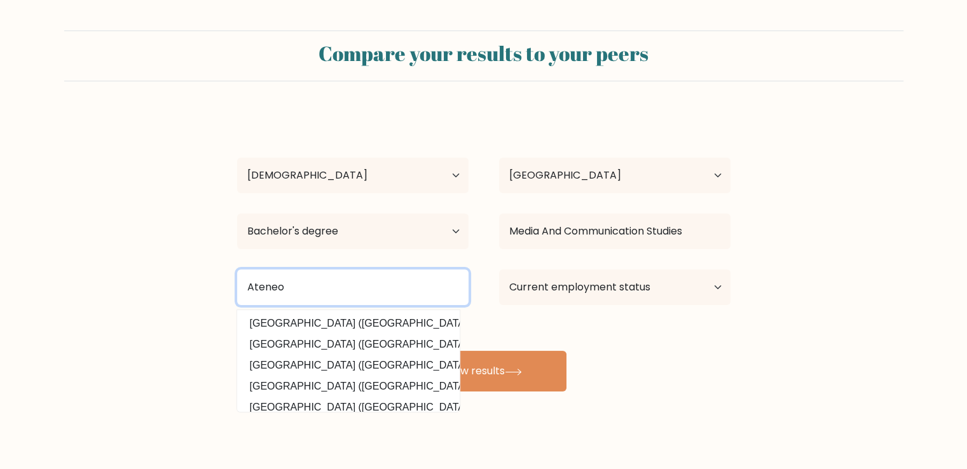
scroll to position [40, 0]
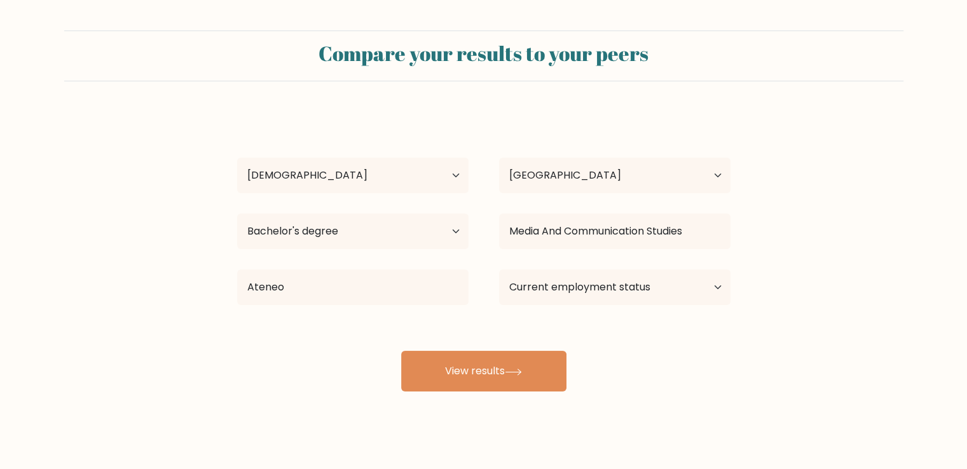
click at [391, 367] on div "Rizanna Narag Age Under 18 years old 18-24 years old 25-34 years old 35-44 year…" at bounding box center [483, 252] width 508 height 280
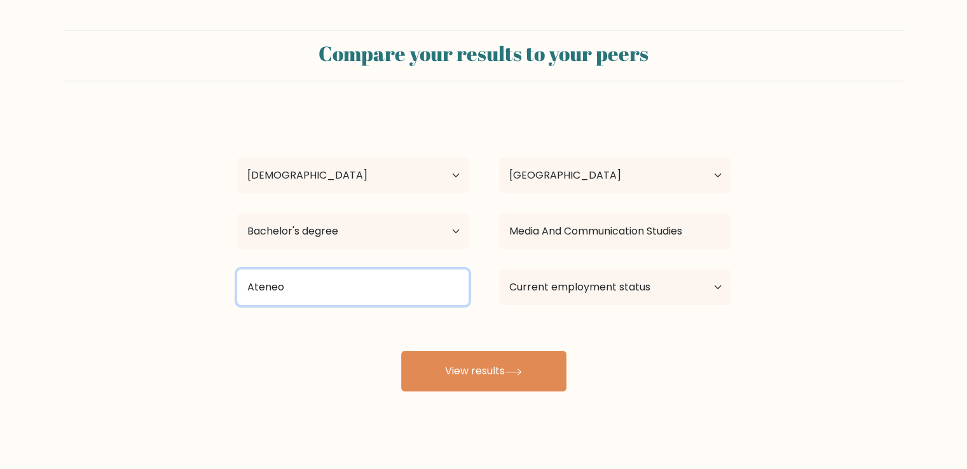
click at [391, 294] on input "Ateneo" at bounding box center [352, 287] width 231 height 36
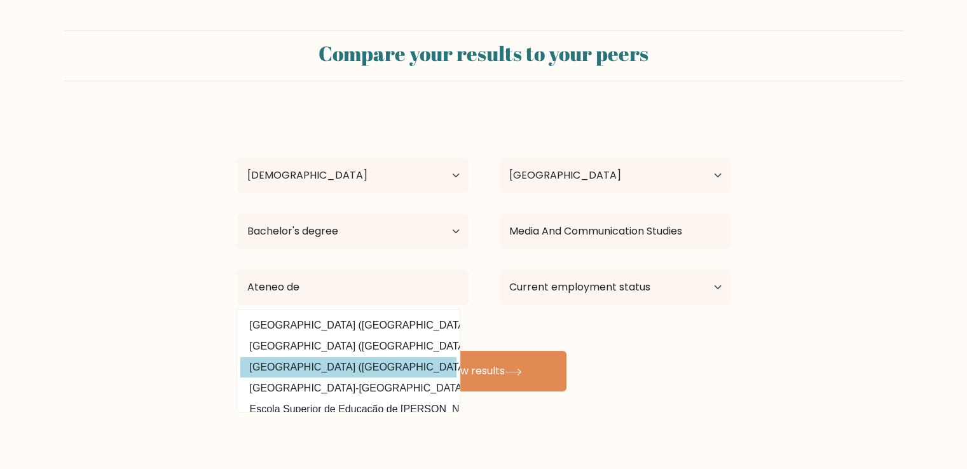
click at [343, 369] on div "Rizanna Narag Age Under 18 years old 18-24 years old 25-34 years old 35-44 year…" at bounding box center [483, 252] width 508 height 280
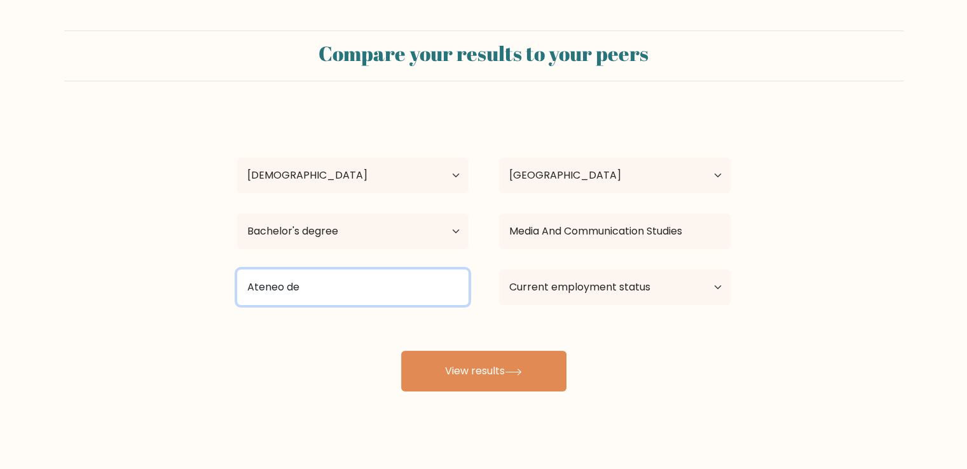
click at [402, 301] on input "Ateneo de" at bounding box center [352, 287] width 231 height 36
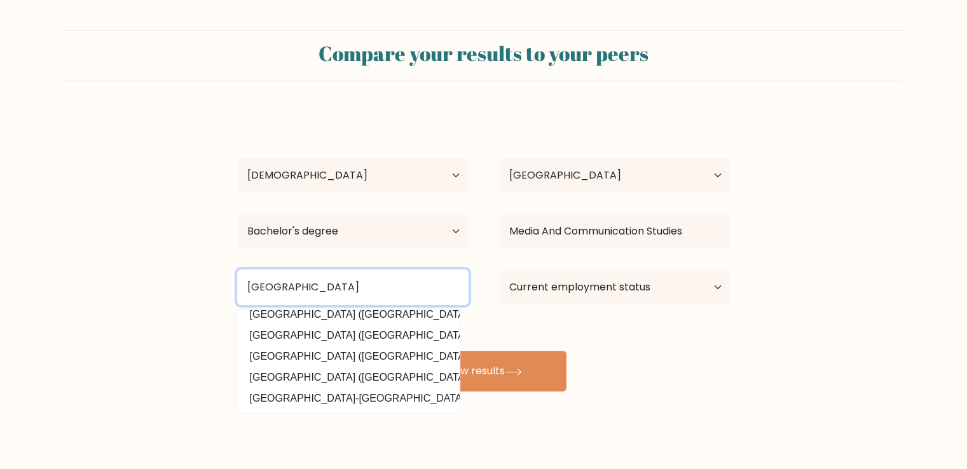
scroll to position [0, 0]
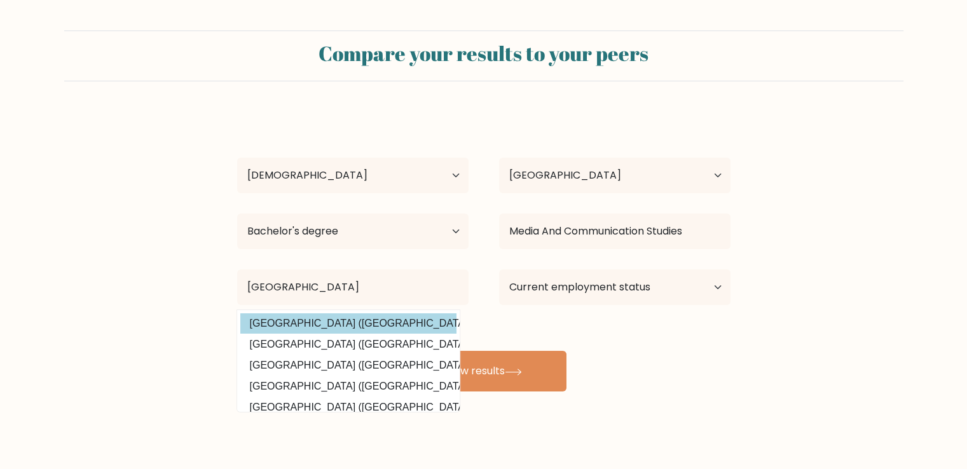
click at [416, 317] on div "Rizanna Narag Age Under 18 years old 18-24 years old 25-34 years old 35-44 year…" at bounding box center [483, 252] width 508 height 280
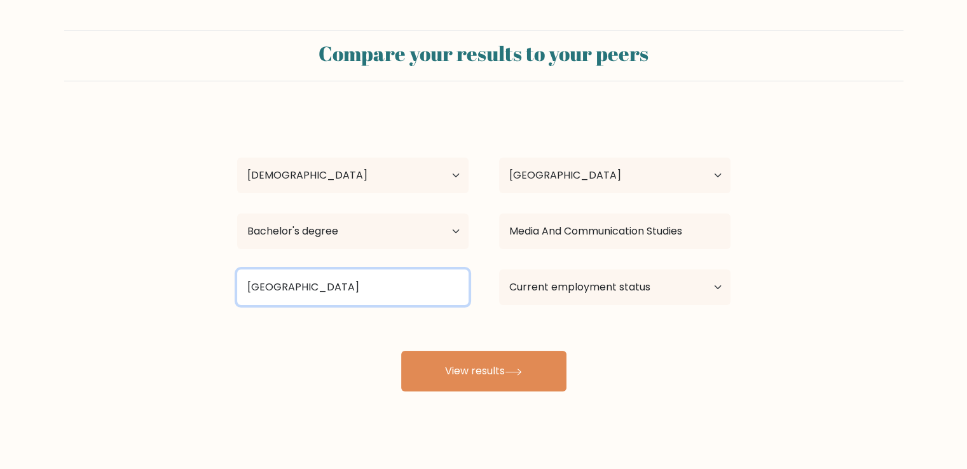
click at [416, 290] on input "Ateneo de Zamboanga" at bounding box center [352, 287] width 231 height 36
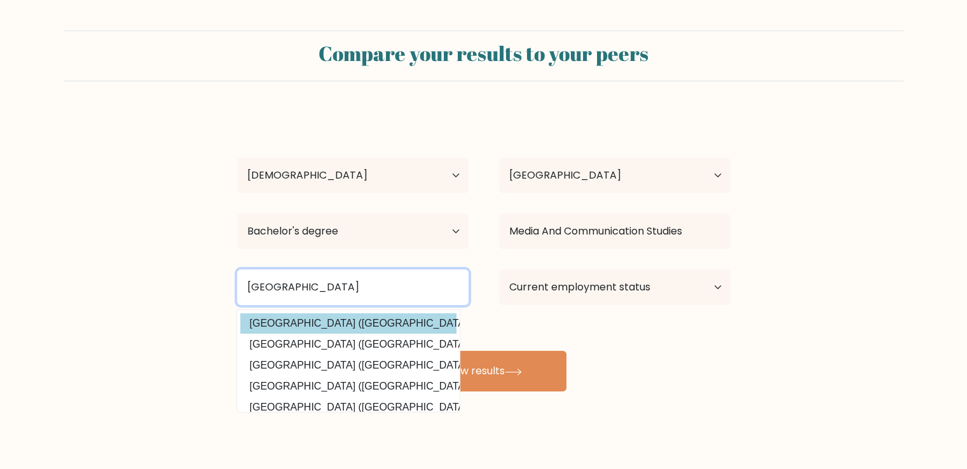
type input "Ateneo de Zamboanga University"
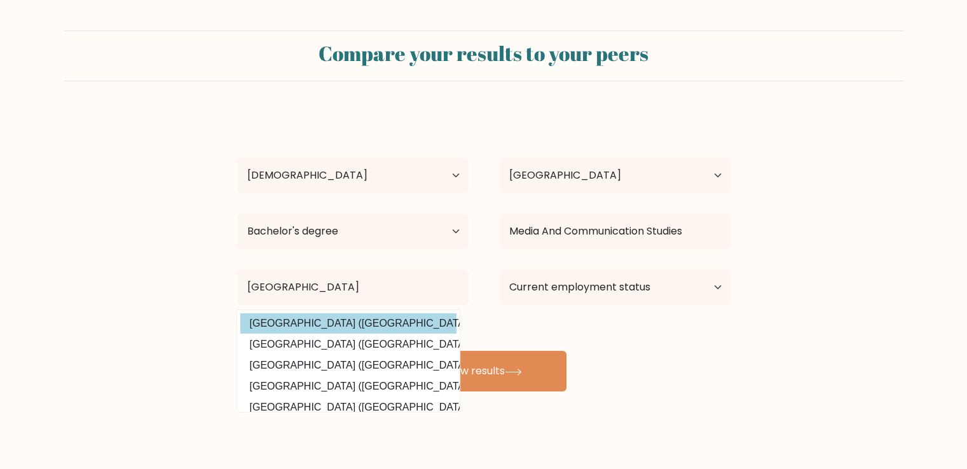
click at [370, 325] on div "Rizanna Narag Age Under 18 years old 18-24 years old 25-34 years old 35-44 year…" at bounding box center [483, 252] width 508 height 280
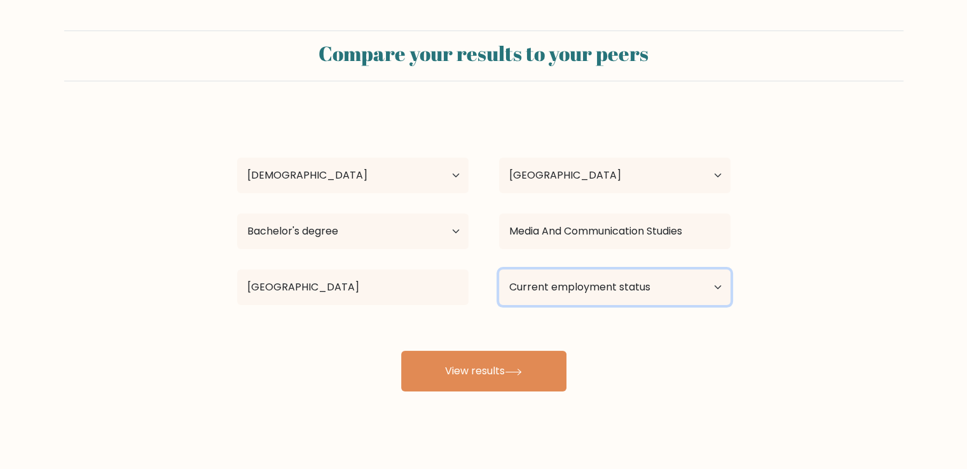
click at [566, 288] on select "Current employment status Employed Student Retired Other / prefer not to answer" at bounding box center [614, 287] width 231 height 36
click at [499, 269] on select "Current employment status Employed Student Retired Other / prefer not to answer" at bounding box center [614, 287] width 231 height 36
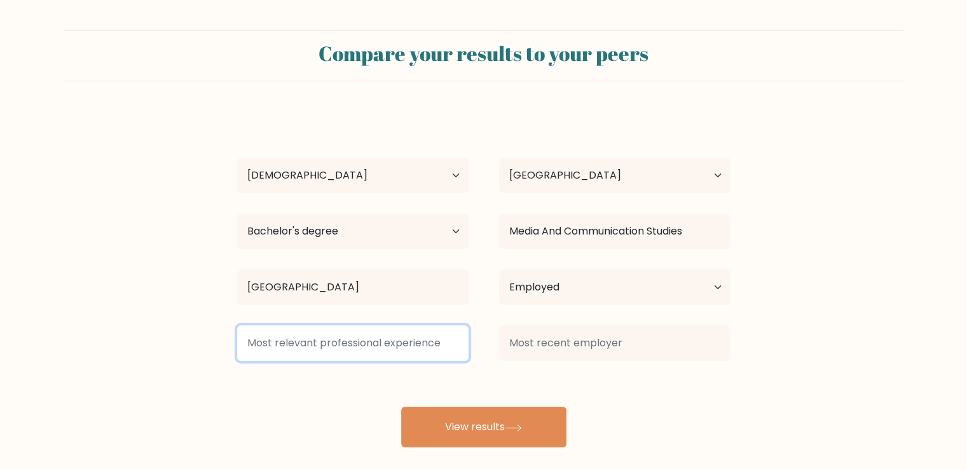
click at [412, 348] on input at bounding box center [352, 343] width 231 height 36
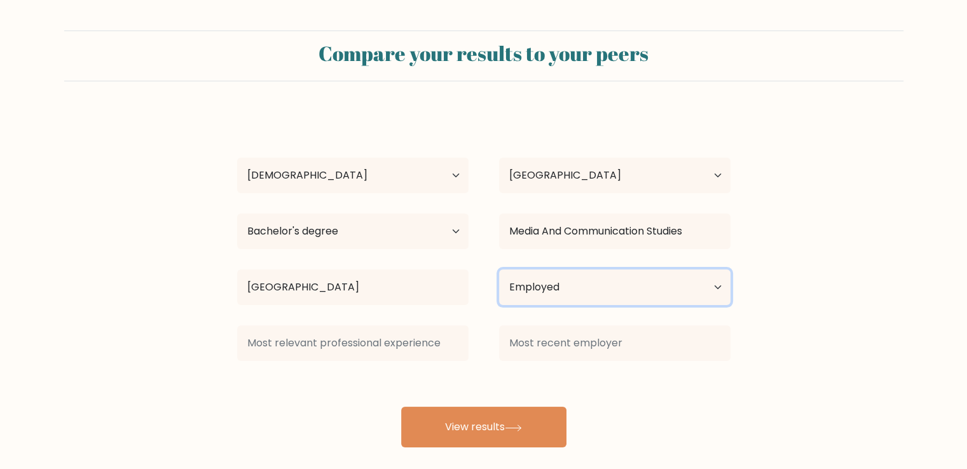
click at [552, 288] on select "Current employment status Employed Student Retired Other / prefer not to answer" at bounding box center [614, 287] width 231 height 36
select select "other"
click at [499, 269] on select "Current employment status Employed Student Retired Other / prefer not to answer" at bounding box center [614, 287] width 231 height 36
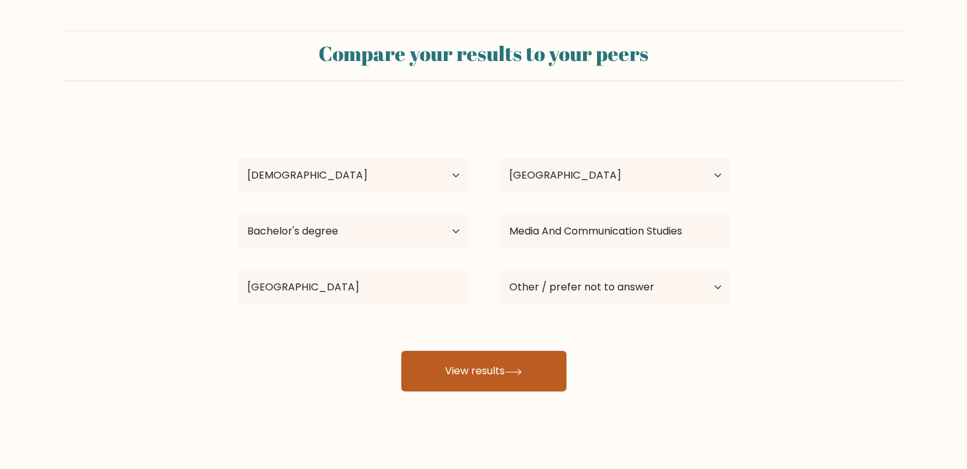
click at [550, 367] on button "View results" at bounding box center [483, 371] width 165 height 41
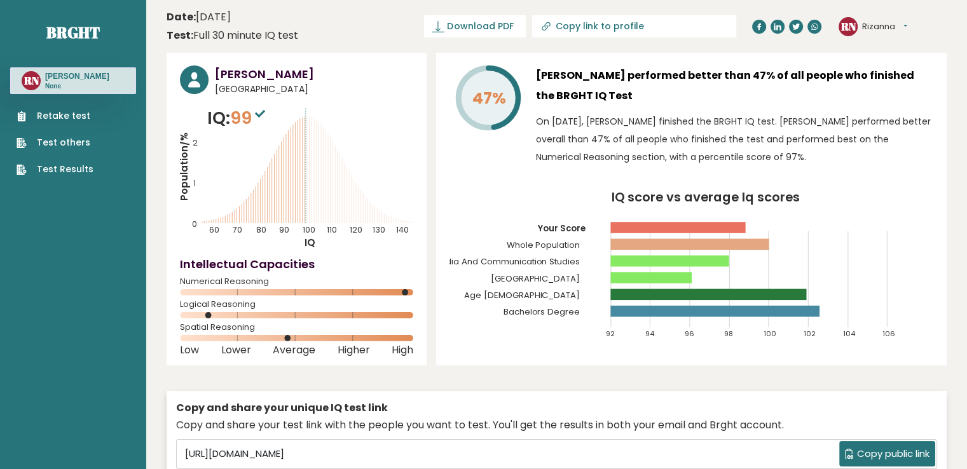
click at [67, 172] on link "Test Results" at bounding box center [55, 169] width 77 height 13
